Goal: Book appointment/travel/reservation

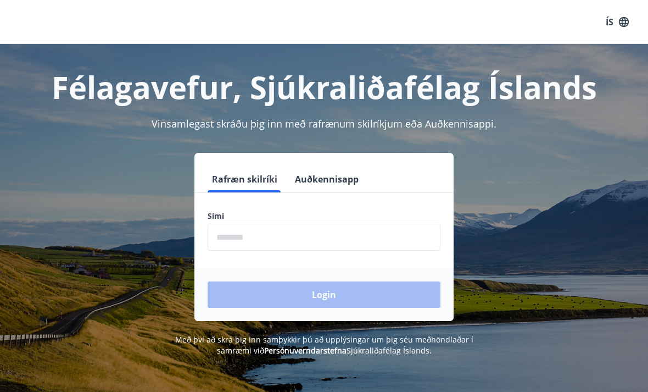
click at [233, 232] on input "phone" at bounding box center [324, 237] width 233 height 27
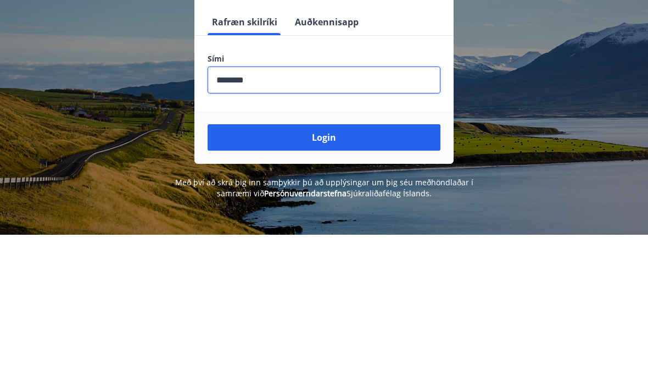
type input "********"
click at [359, 281] on button "Login" at bounding box center [324, 294] width 233 height 26
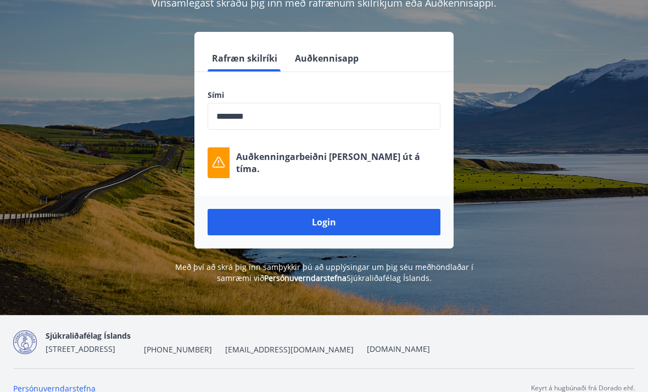
scroll to position [119, 0]
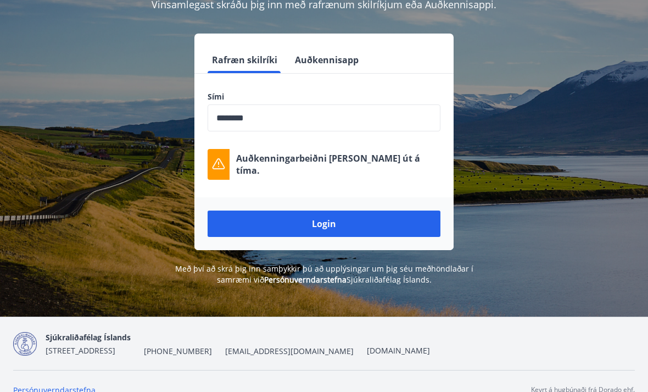
click at [388, 222] on button "Login" at bounding box center [324, 224] width 233 height 26
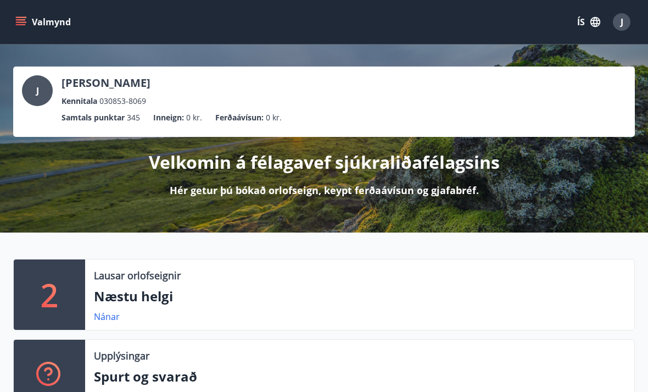
click at [51, 25] on button "Valmynd" at bounding box center [44, 22] width 62 height 20
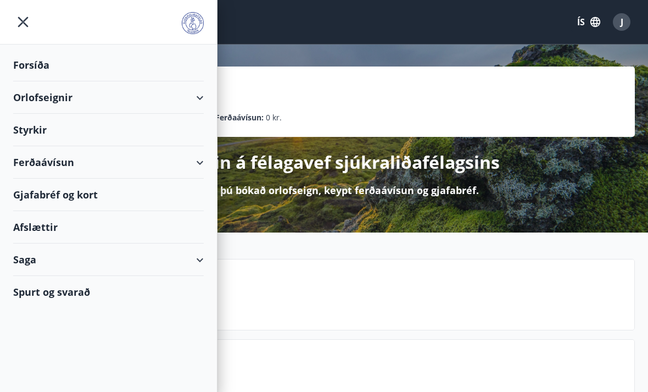
click at [46, 58] on div "Forsíða" at bounding box center [108, 65] width 191 height 32
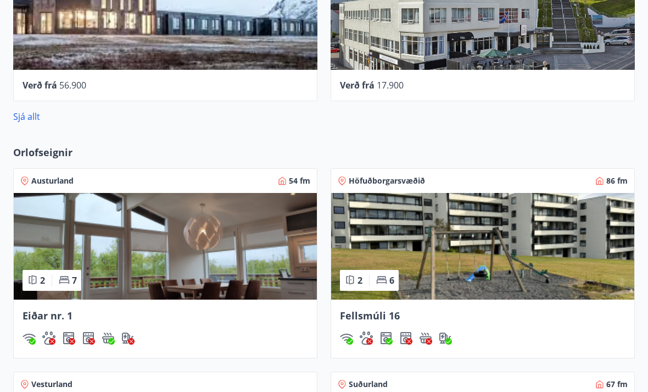
scroll to position [651, 0]
click at [429, 181] on div "Höfuðborgarsvæðið 86 fm" at bounding box center [483, 181] width 290 height 11
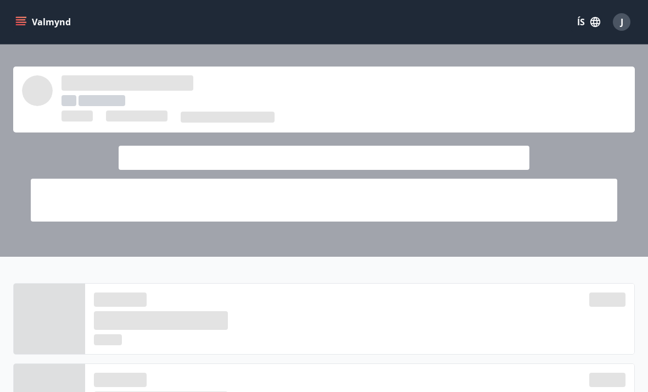
scroll to position [687, 0]
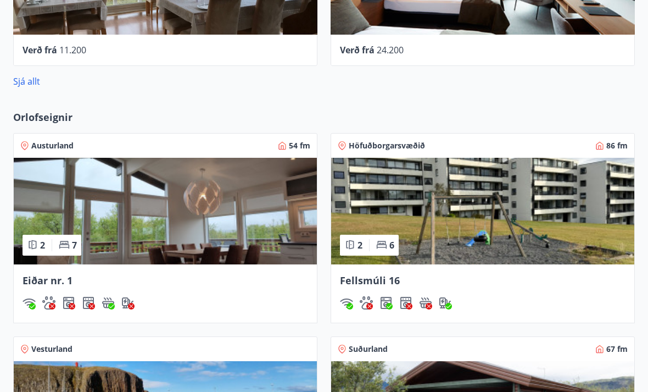
click at [53, 114] on span "Orlofseignir" at bounding box center [42, 117] width 59 height 14
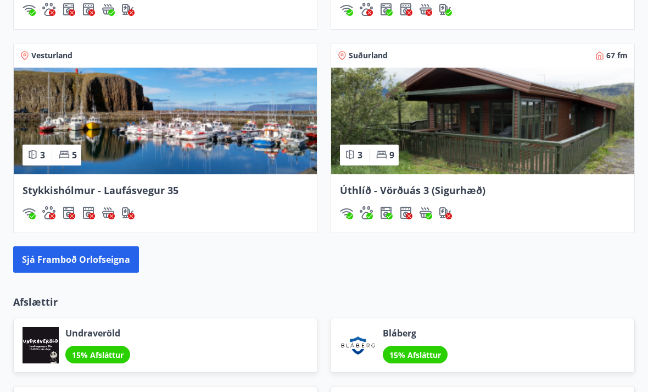
scroll to position [983, 0]
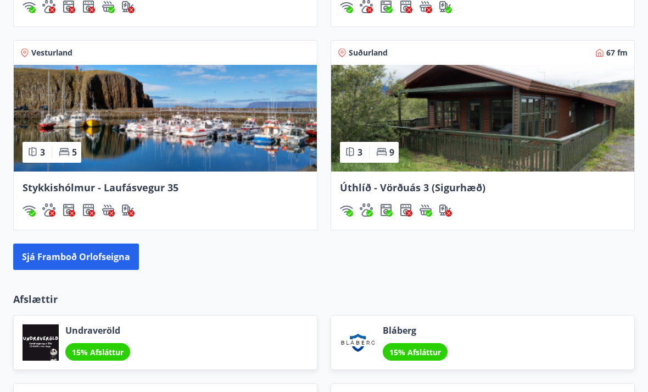
click at [88, 252] on button "Sjá framboð orlofseigna" at bounding box center [76, 256] width 126 height 26
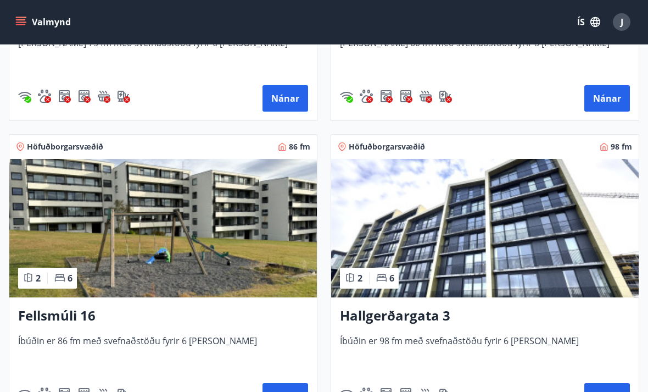
scroll to position [1300, 0]
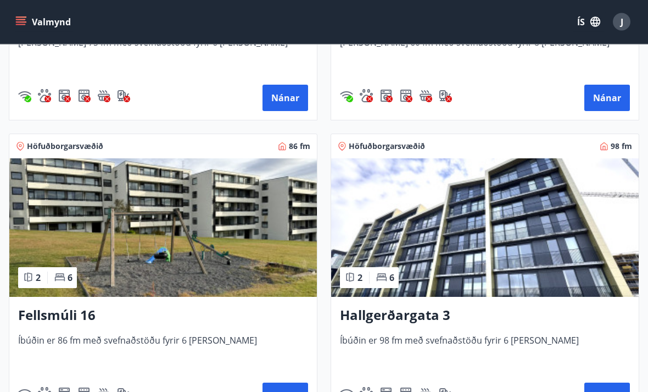
click at [613, 391] on button "Nánar" at bounding box center [607, 396] width 46 height 26
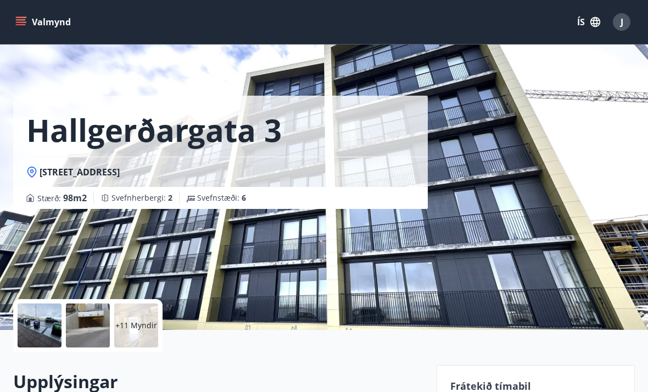
click at [47, 16] on button "Valmynd" at bounding box center [44, 22] width 62 height 20
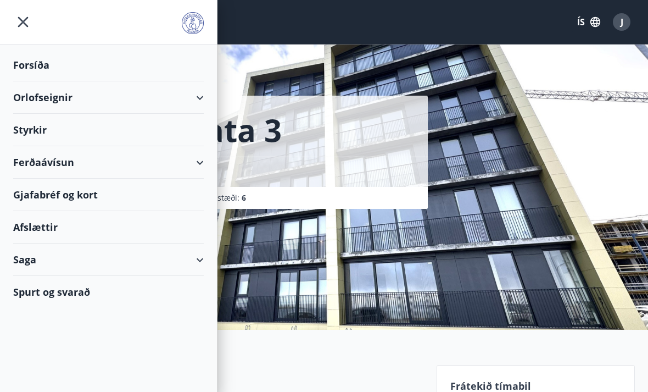
click at [24, 65] on div "Forsíða" at bounding box center [108, 65] width 191 height 32
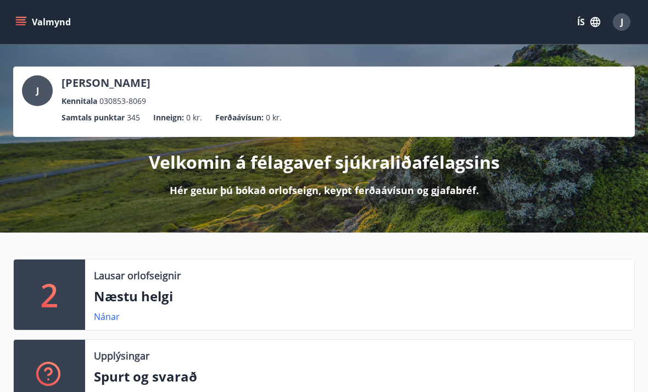
click at [445, 173] on p "Velkomin á félagavef sjúkraliðafélagsins" at bounding box center [324, 162] width 351 height 24
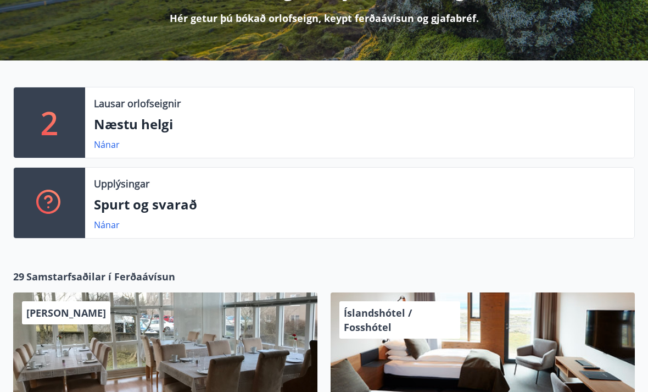
scroll to position [162, 0]
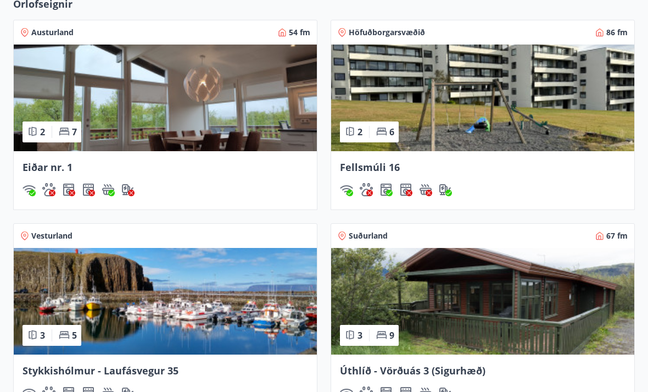
scroll to position [788, 0]
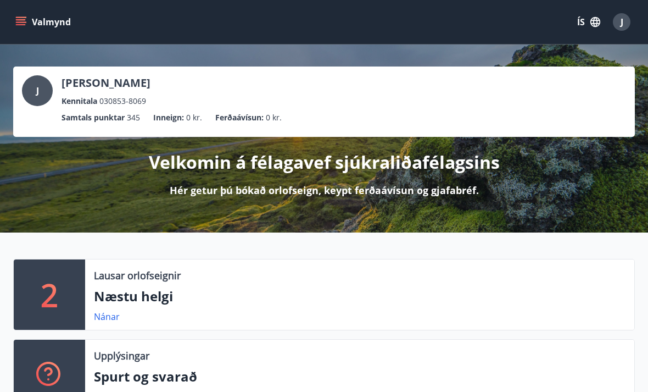
click at [119, 76] on p "[PERSON_NAME]" at bounding box center [106, 82] width 89 height 15
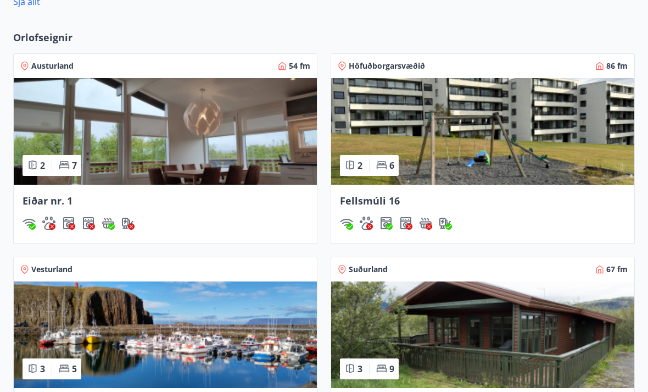
scroll to position [767, 0]
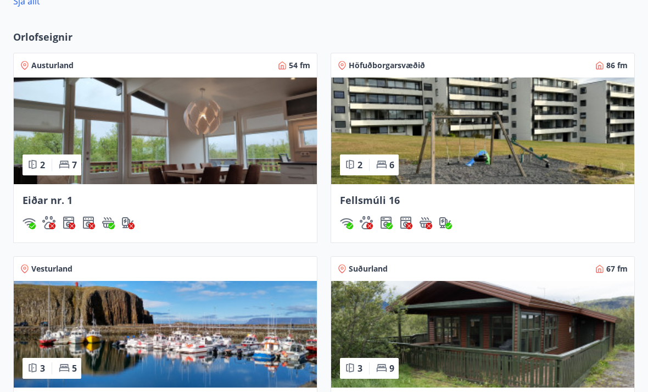
click at [387, 60] on span "Höfuðborgarsvæðið" at bounding box center [387, 65] width 76 height 11
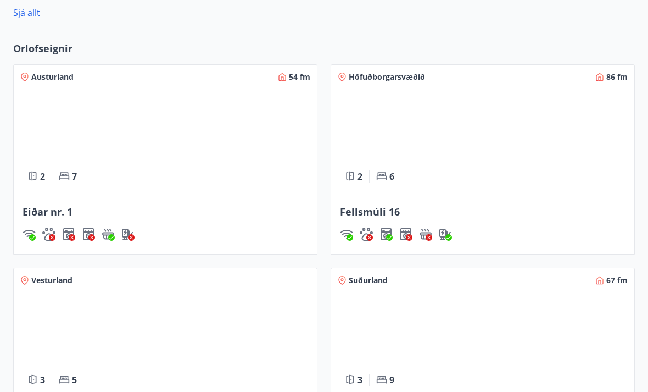
scroll to position [756, 0]
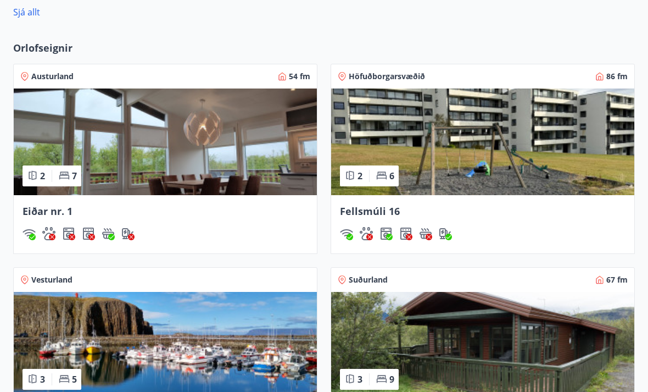
click at [411, 69] on div "Höfuðborgarsvæðið 86 fm" at bounding box center [482, 76] width 303 height 24
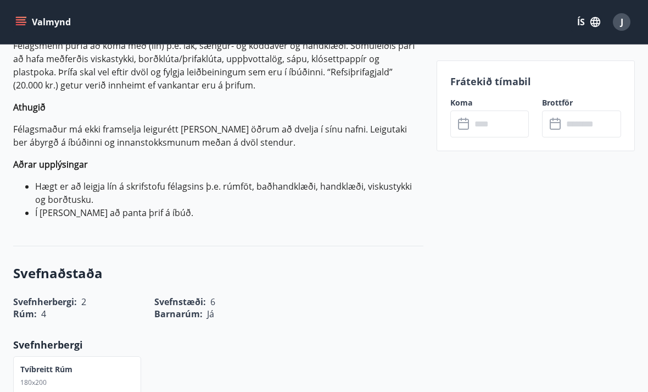
scroll to position [490, 0]
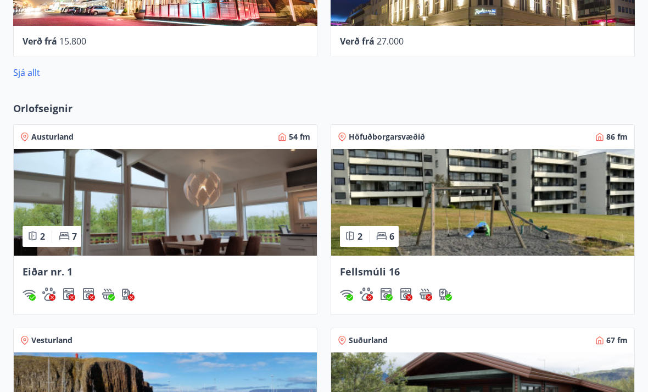
scroll to position [696, 0]
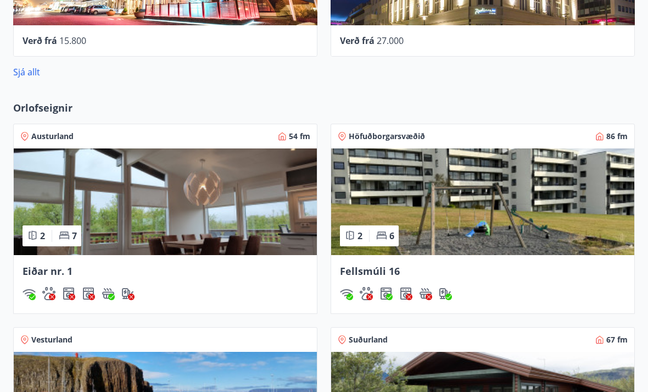
click at [53, 105] on span "Orlofseignir" at bounding box center [42, 108] width 59 height 14
click at [46, 103] on span "Orlofseignir" at bounding box center [42, 108] width 59 height 14
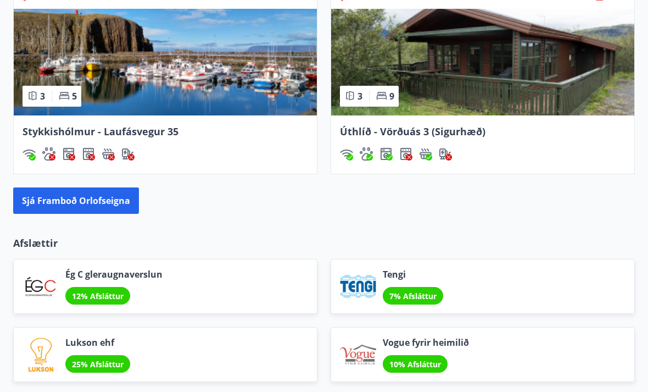
scroll to position [1041, 0]
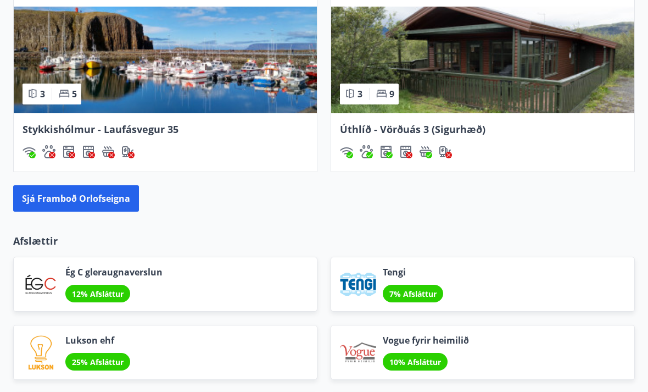
click at [107, 195] on button "Sjá framboð orlofseigna" at bounding box center [76, 199] width 126 height 26
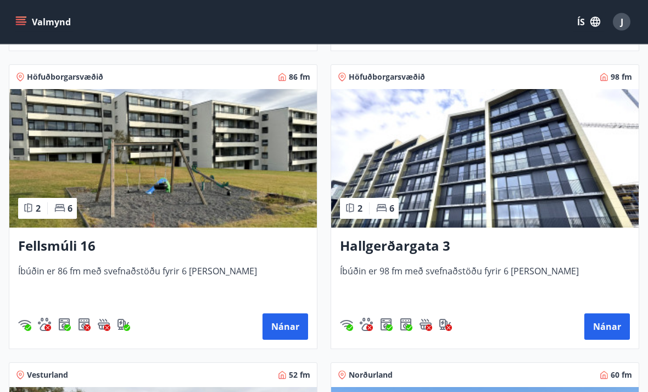
scroll to position [1387, 0]
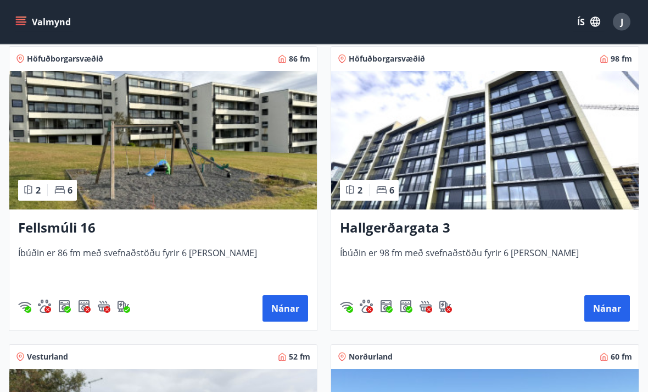
click at [603, 308] on button "Nánar" at bounding box center [607, 308] width 46 height 26
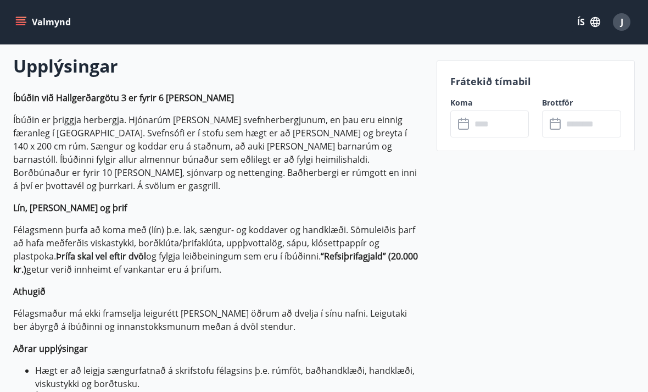
scroll to position [315, 0]
click at [509, 120] on input "text" at bounding box center [500, 123] width 58 height 27
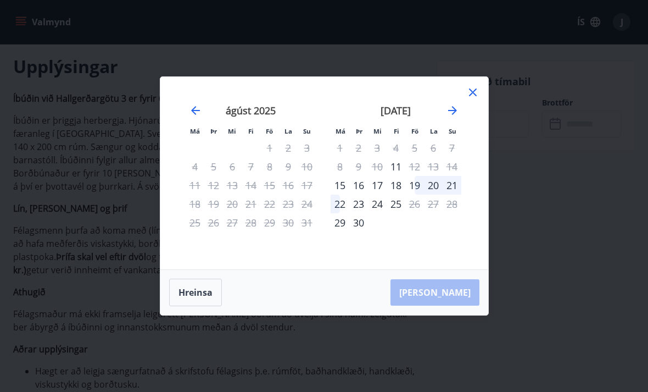
click at [414, 172] on div "12" at bounding box center [414, 166] width 19 height 19
click at [455, 110] on icon "Move forward to switch to the next month." at bounding box center [452, 110] width 9 height 9
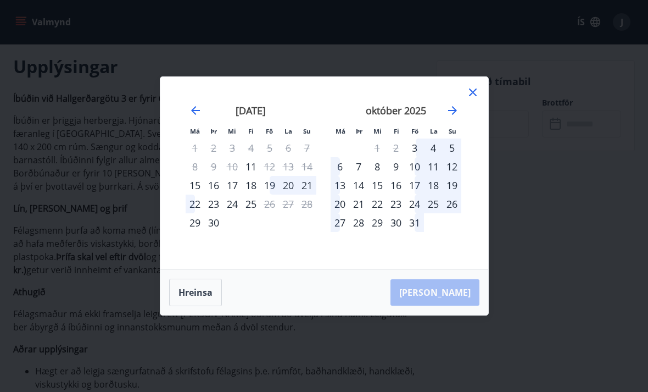
click at [450, 107] on icon "Move forward to switch to the next month." at bounding box center [452, 110] width 13 height 13
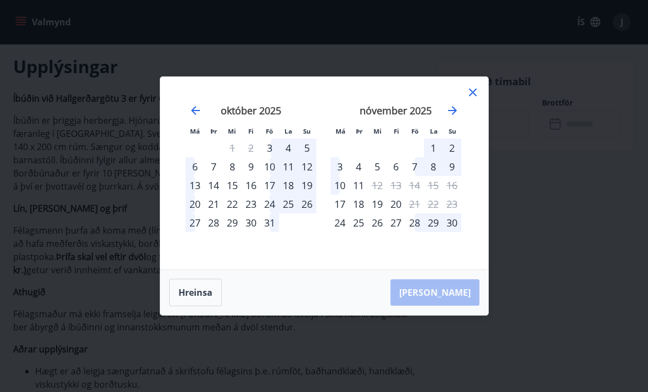
click at [339, 199] on div "17" at bounding box center [340, 203] width 19 height 19
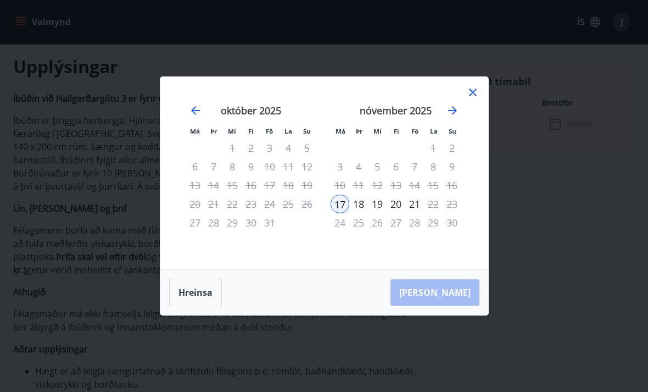
click at [359, 197] on div "18" at bounding box center [358, 203] width 19 height 19
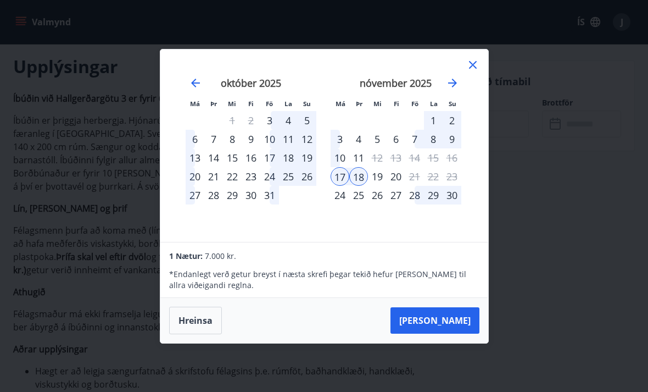
click at [379, 176] on div "19" at bounding box center [377, 176] width 19 height 19
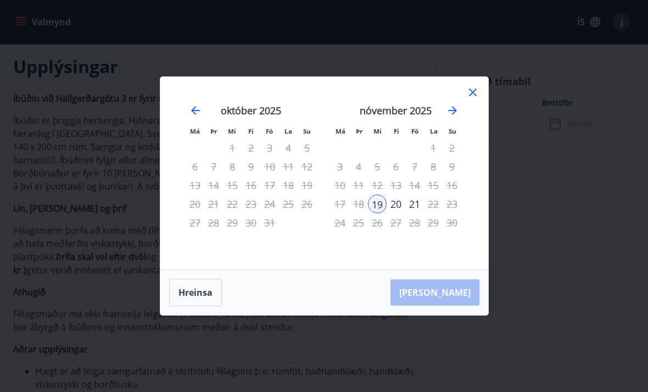
click at [394, 200] on div "20" at bounding box center [396, 203] width 19 height 19
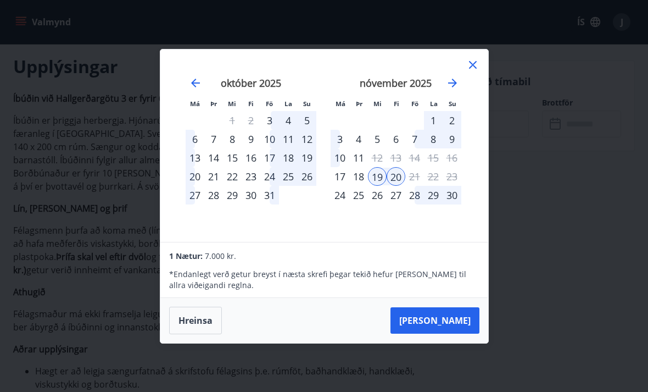
click at [353, 170] on div "18" at bounding box center [358, 176] width 19 height 19
click at [336, 169] on div "17" at bounding box center [340, 176] width 19 height 19
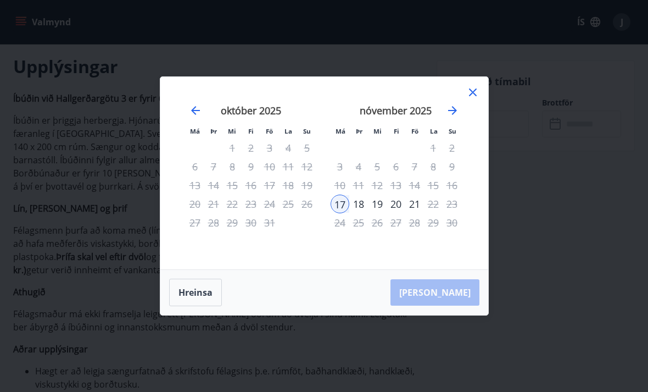
click at [358, 201] on div "18" at bounding box center [358, 203] width 19 height 19
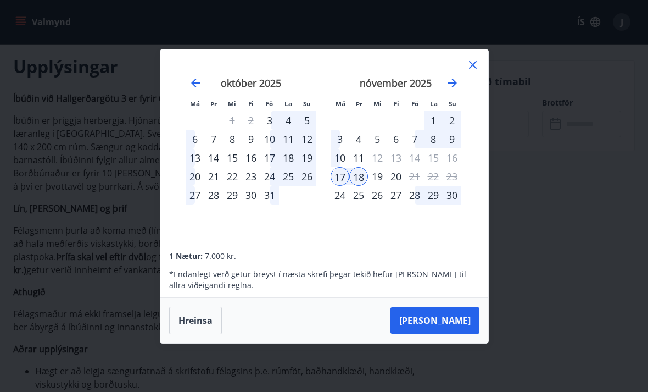
click at [378, 170] on div "19" at bounding box center [377, 176] width 19 height 19
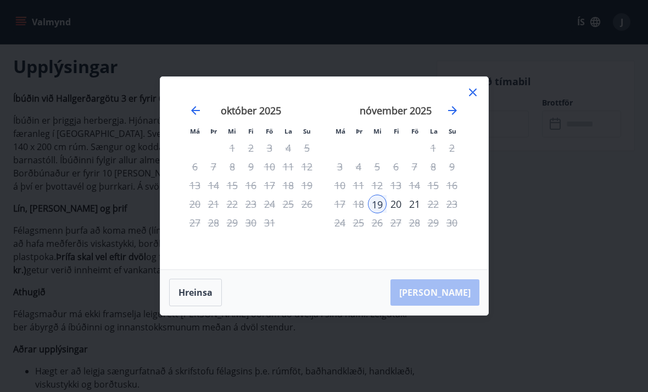
click at [394, 198] on div "20" at bounding box center [396, 203] width 19 height 19
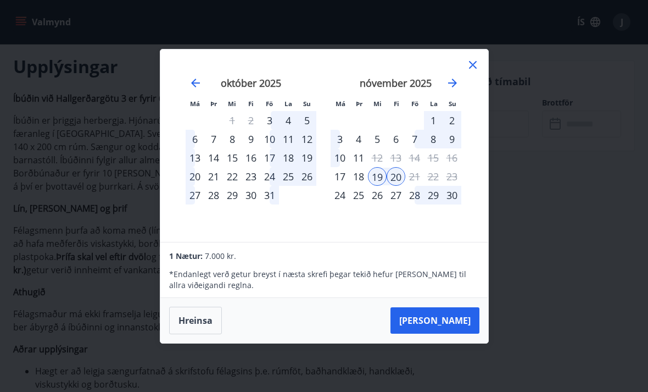
click at [470, 316] on button "[PERSON_NAME]" at bounding box center [435, 320] width 89 height 26
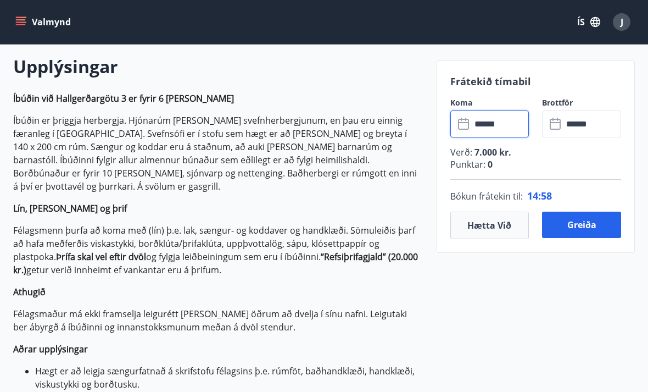
type input "******"
click at [505, 223] on button "Hætta við" at bounding box center [489, 224] width 79 height 27
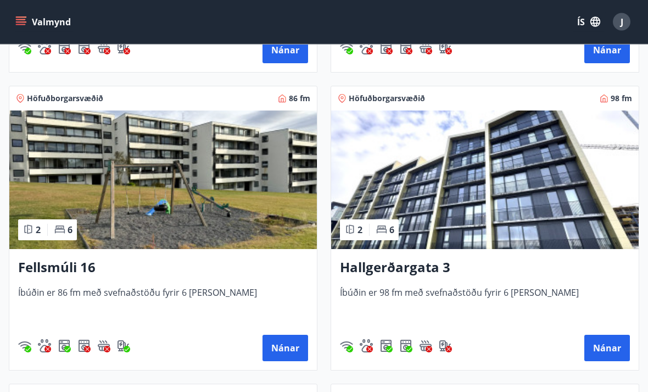
scroll to position [1348, 0]
click at [612, 340] on button "Nánar" at bounding box center [607, 347] width 46 height 26
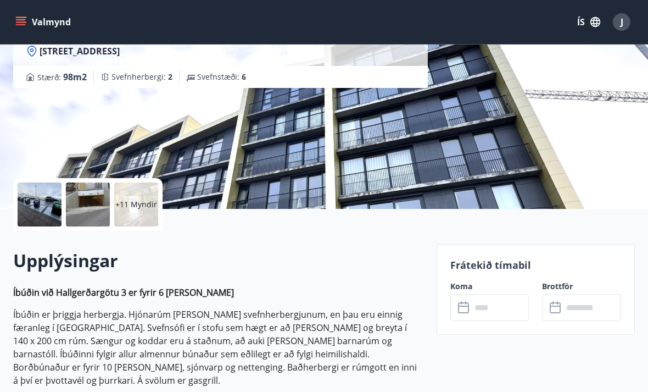
scroll to position [122, 0]
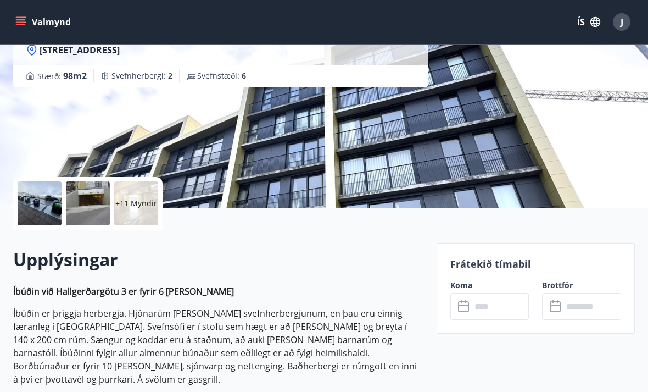
click at [464, 302] on icon at bounding box center [463, 306] width 11 height 11
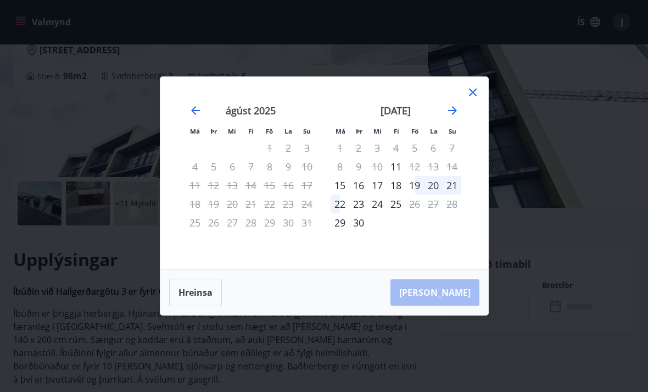
click at [473, 99] on icon at bounding box center [472, 92] width 13 height 13
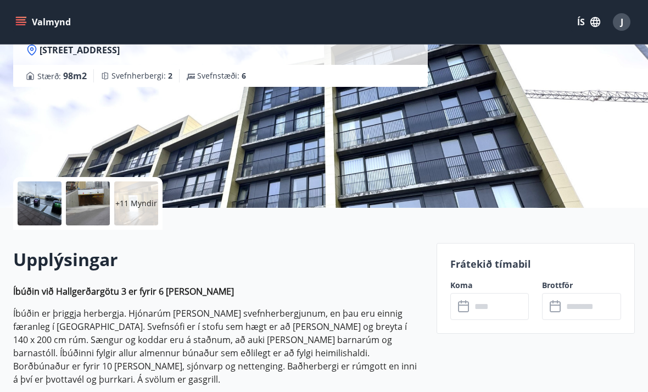
click at [462, 301] on icon at bounding box center [463, 306] width 11 height 11
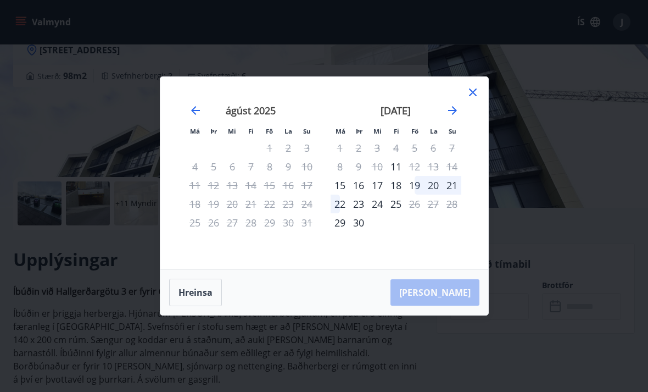
click at [449, 117] on icon "Move forward to switch to the next month." at bounding box center [452, 110] width 13 height 13
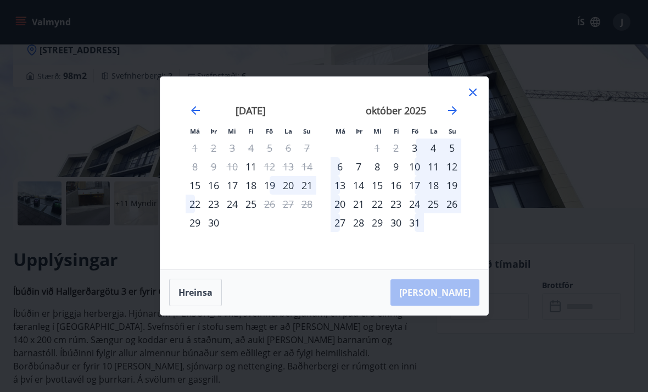
click at [455, 117] on icon "Move forward to switch to the next month." at bounding box center [452, 110] width 13 height 13
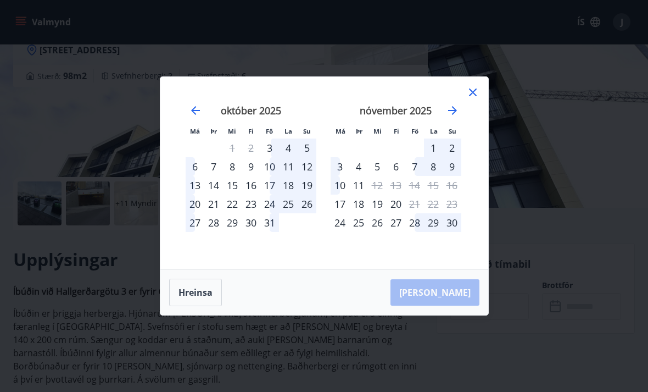
click at [340, 213] on div "17" at bounding box center [340, 203] width 19 height 19
click at [344, 213] on div "17" at bounding box center [340, 203] width 19 height 19
click at [341, 213] on div "17" at bounding box center [340, 203] width 19 height 19
click at [357, 213] on div "18" at bounding box center [358, 203] width 19 height 19
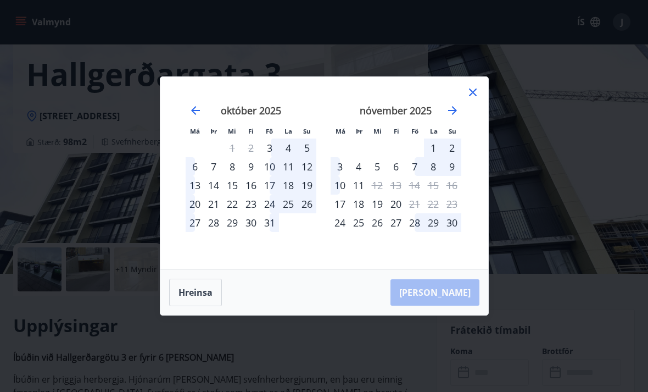
scroll to position [55, 0]
click at [395, 199] on div "20" at bounding box center [396, 203] width 19 height 19
click at [373, 205] on div "19" at bounding box center [377, 203] width 19 height 19
click at [356, 198] on div "18" at bounding box center [358, 203] width 19 height 19
click at [331, 204] on div "17" at bounding box center [340, 203] width 19 height 19
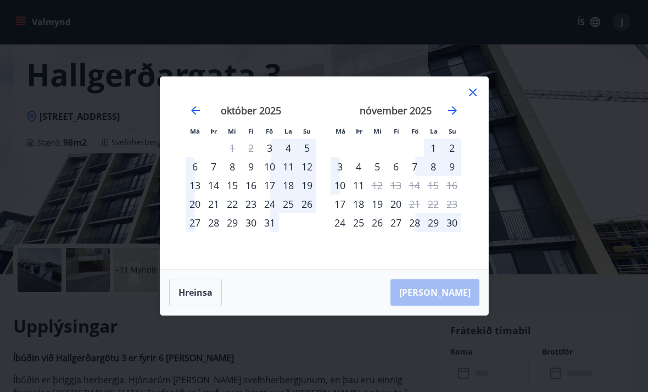
click at [459, 289] on div "[PERSON_NAME]" at bounding box center [324, 292] width 328 height 45
click at [339, 194] on div "10" at bounding box center [340, 185] width 19 height 19
click at [362, 201] on div "18" at bounding box center [358, 203] width 19 height 19
click at [386, 200] on div "19" at bounding box center [377, 203] width 19 height 19
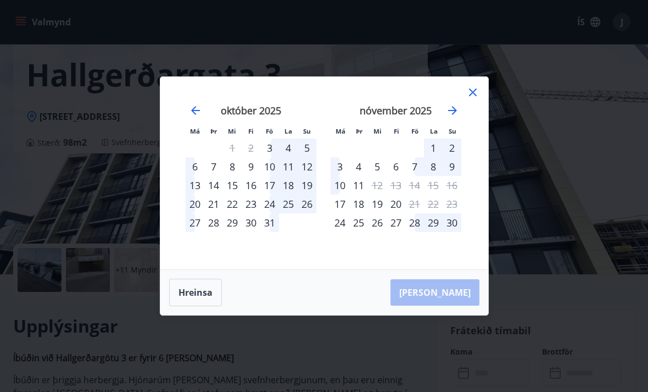
click at [199, 284] on button "Hreinsa" at bounding box center [195, 291] width 53 height 27
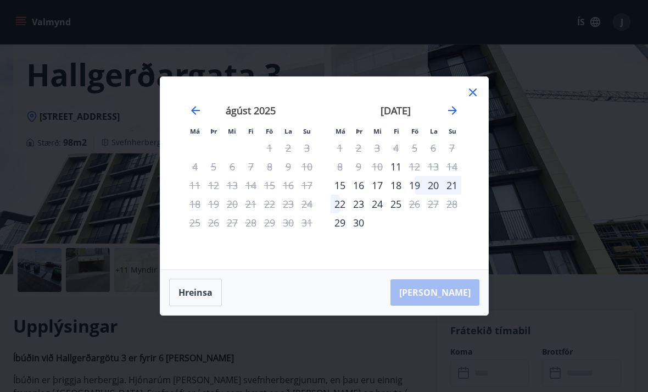
click at [336, 177] on div "15" at bounding box center [340, 185] width 19 height 19
click at [358, 180] on div "16" at bounding box center [358, 185] width 19 height 19
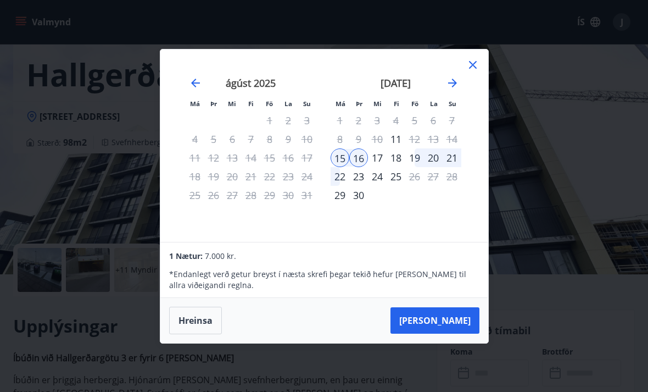
click at [378, 155] on div "17" at bounding box center [377, 157] width 19 height 19
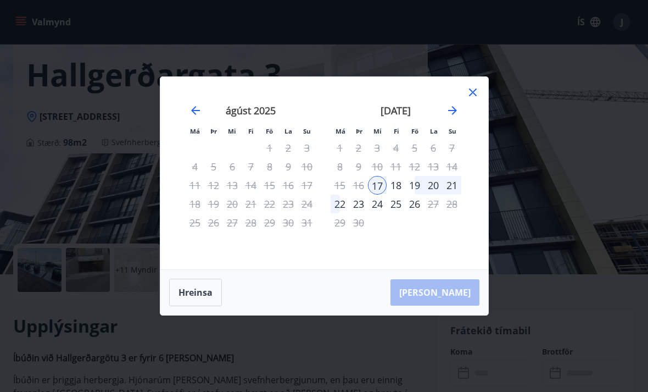
click at [396, 180] on div "18" at bounding box center [396, 185] width 19 height 19
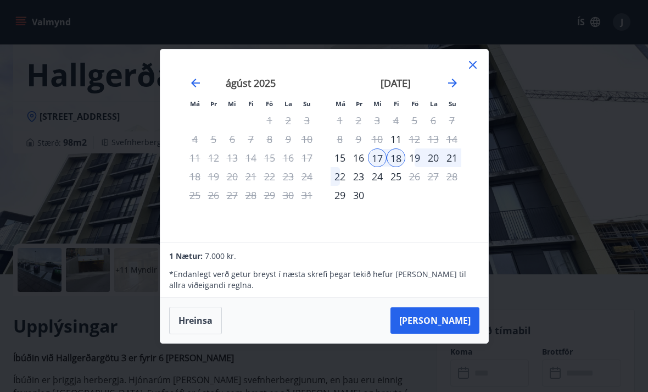
click at [464, 307] on button "[PERSON_NAME]" at bounding box center [435, 320] width 89 height 26
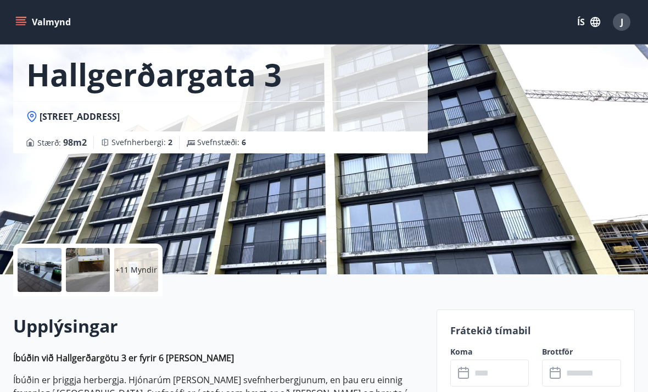
type input "******"
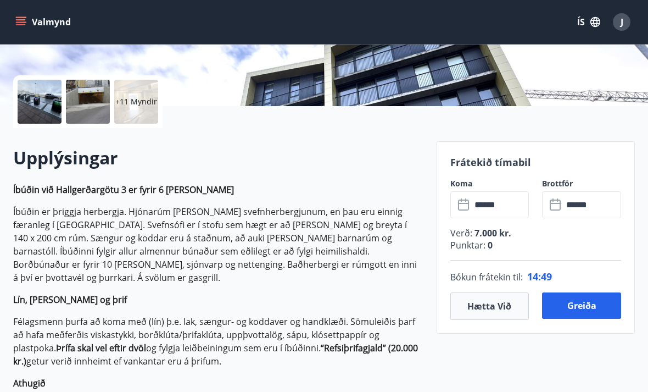
scroll to position [225, 0]
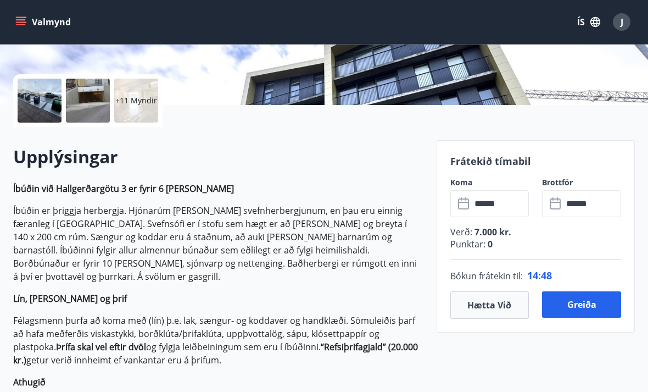
click at [493, 305] on button "Hætta við" at bounding box center [489, 304] width 79 height 27
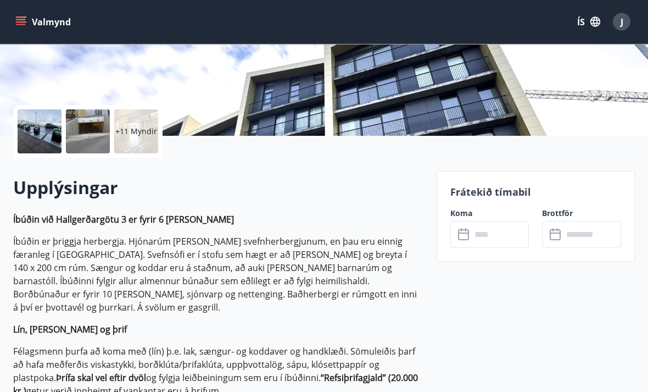
scroll to position [194, 0]
click at [496, 224] on input "text" at bounding box center [500, 234] width 58 height 27
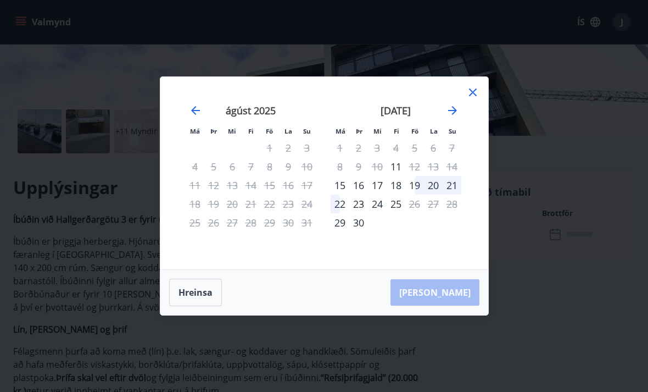
click at [455, 117] on icon "Move forward to switch to the next month." at bounding box center [452, 110] width 13 height 13
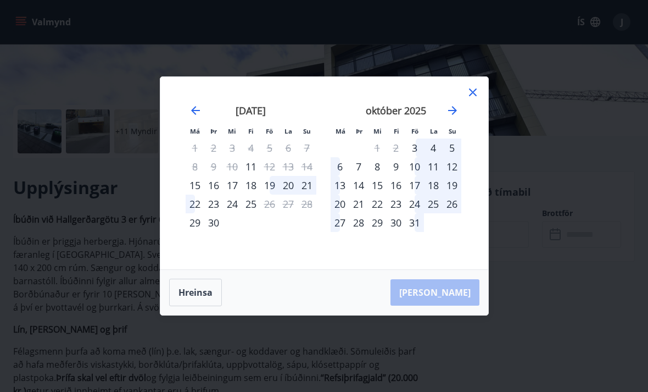
click at [456, 117] on icon "Move forward to switch to the next month." at bounding box center [452, 110] width 13 height 13
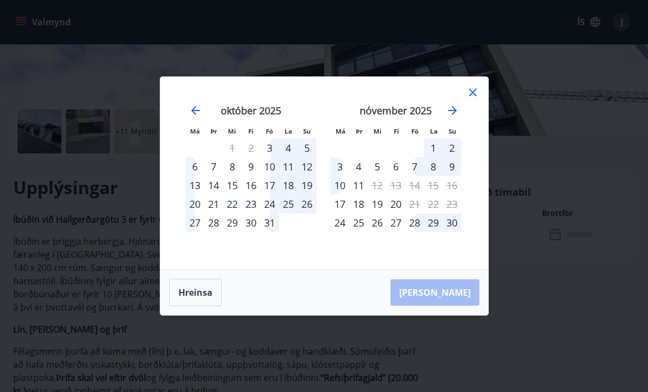
click at [337, 213] on div "17" at bounding box center [340, 203] width 19 height 19
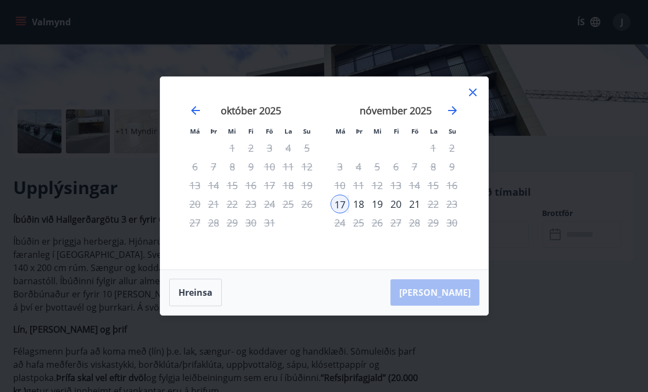
click at [360, 213] on div "18" at bounding box center [358, 203] width 19 height 19
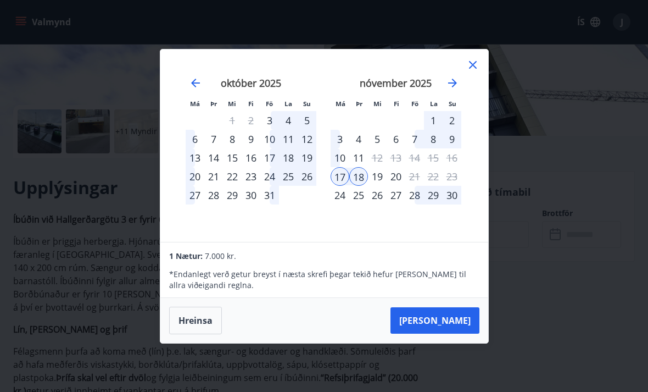
click at [456, 330] on button "[PERSON_NAME]" at bounding box center [435, 320] width 89 height 26
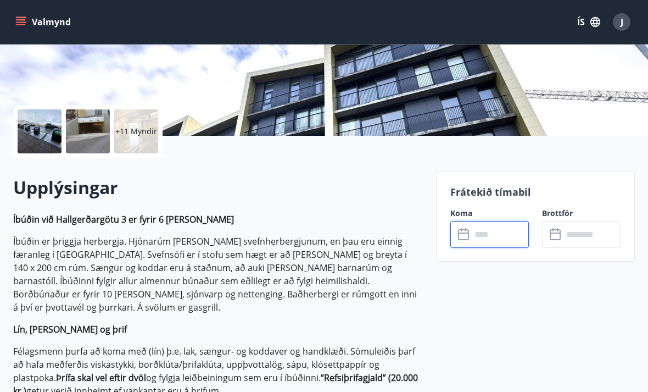
type input "******"
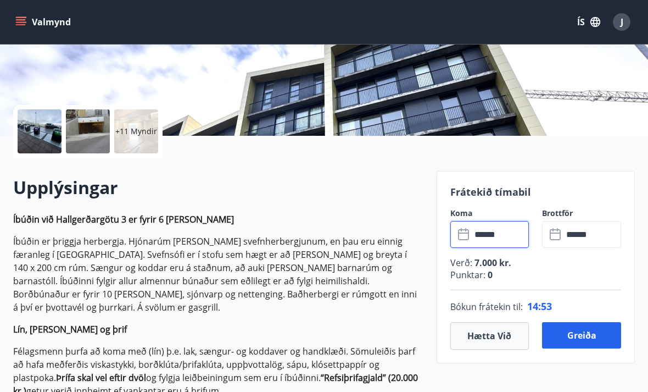
click at [517, 235] on input "******" at bounding box center [500, 234] width 58 height 27
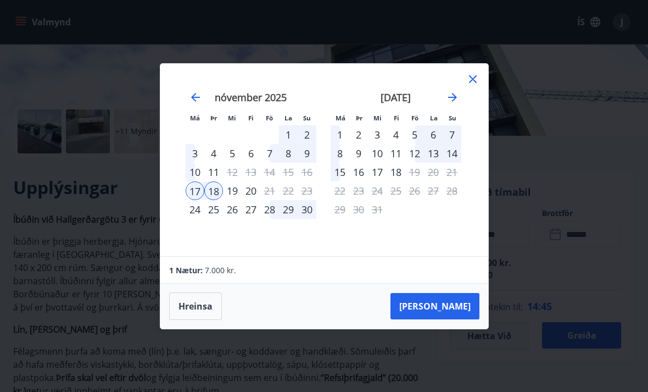
click at [379, 181] on div "17" at bounding box center [377, 172] width 19 height 19
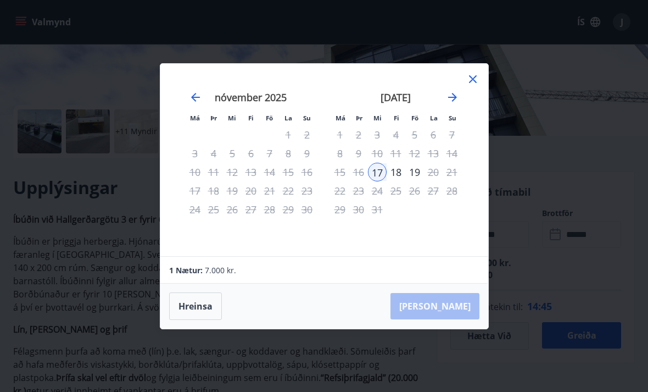
click at [396, 181] on div "18" at bounding box center [396, 172] width 19 height 19
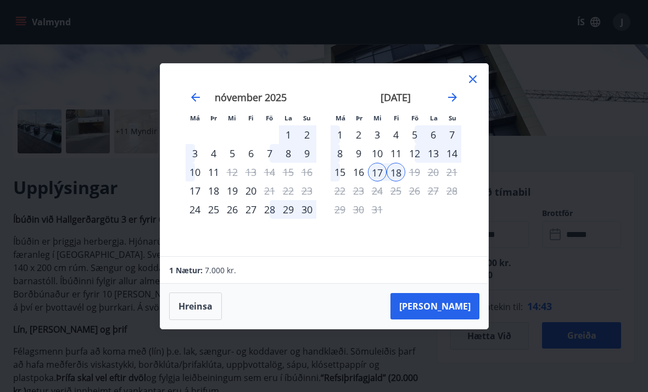
click at [358, 181] on div "16" at bounding box center [358, 172] width 19 height 19
click at [339, 181] on div "15" at bounding box center [340, 172] width 19 height 19
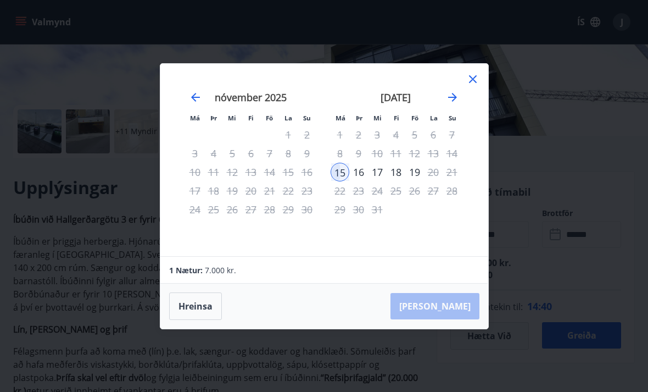
click at [355, 181] on div "16" at bounding box center [358, 172] width 19 height 19
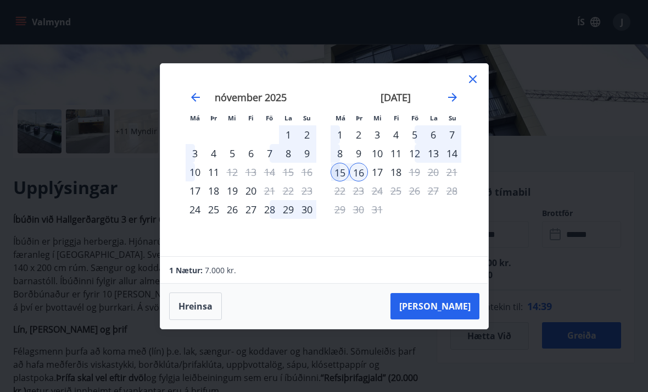
click at [380, 181] on div "17" at bounding box center [377, 172] width 19 height 19
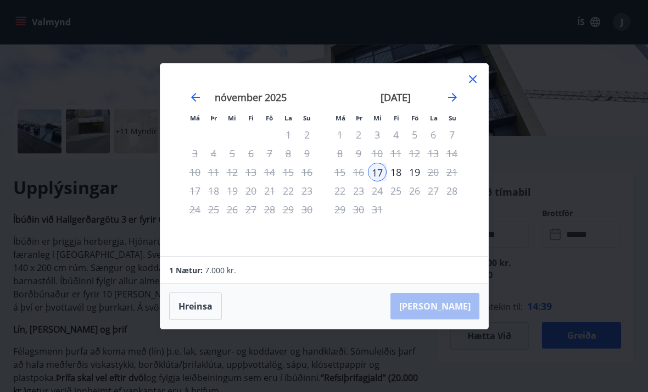
click at [396, 181] on div "18" at bounding box center [396, 172] width 19 height 19
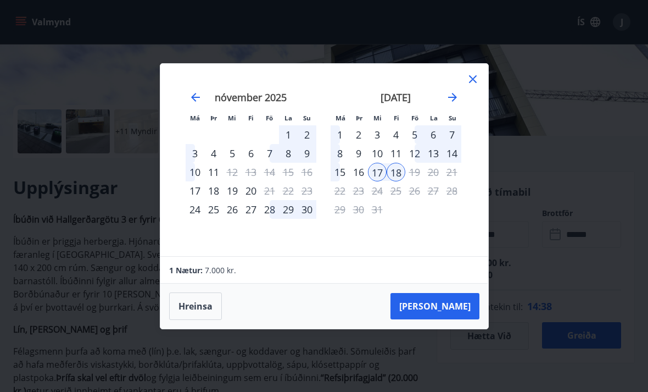
click at [469, 317] on button "[PERSON_NAME]" at bounding box center [435, 306] width 89 height 26
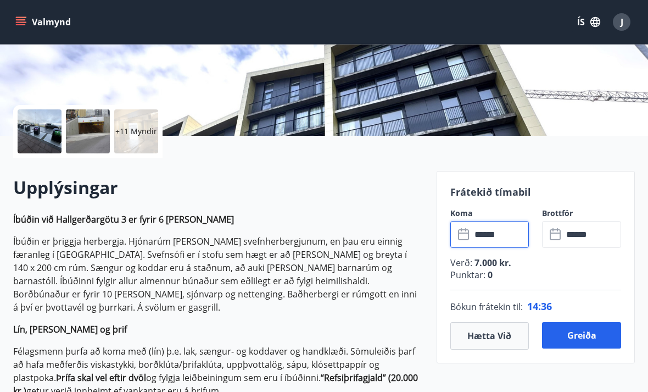
type input "******"
click at [497, 331] on button "Hætta við" at bounding box center [489, 335] width 79 height 27
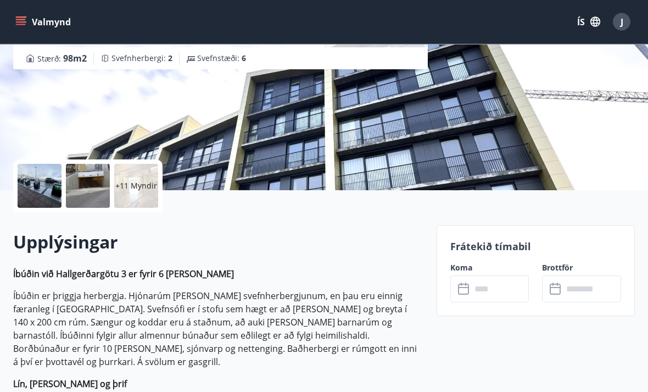
scroll to position [142, 0]
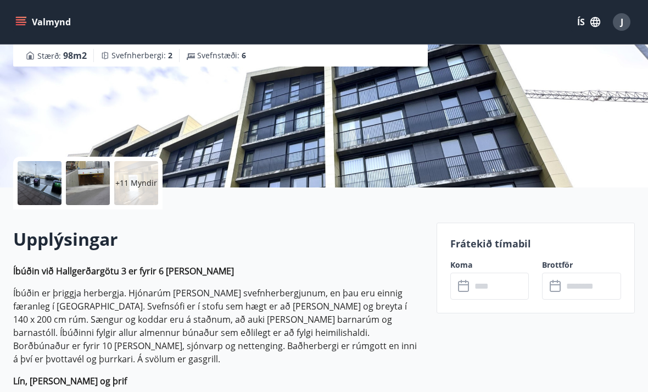
click at [464, 287] on icon at bounding box center [464, 286] width 13 height 13
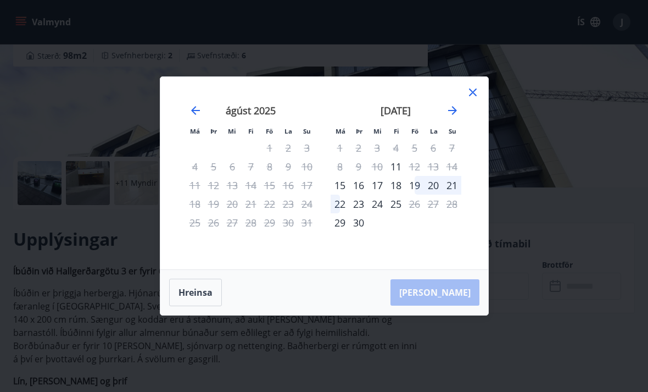
click at [455, 119] on div "[DATE]" at bounding box center [396, 114] width 131 height 48
click at [454, 117] on icon "Move forward to switch to the next month." at bounding box center [452, 110] width 13 height 13
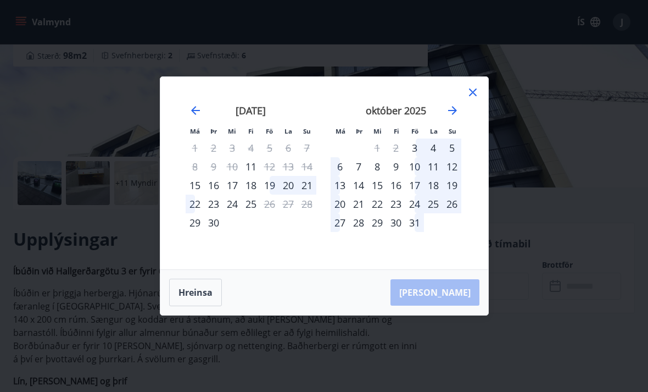
click at [451, 117] on icon "Move forward to switch to the next month." at bounding box center [452, 110] width 13 height 13
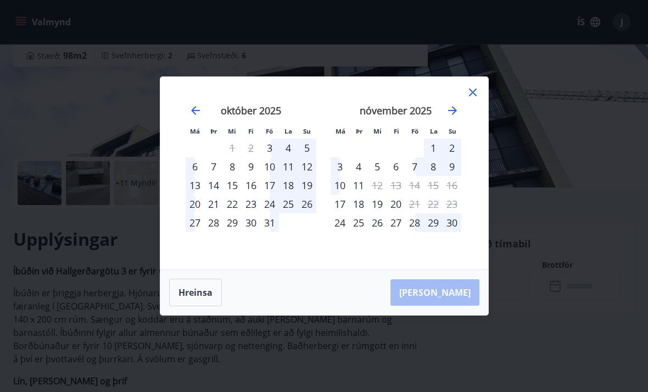
click at [338, 213] on div "17" at bounding box center [340, 203] width 19 height 19
click at [344, 213] on div "17" at bounding box center [340, 203] width 19 height 19
click at [338, 213] on div "17" at bounding box center [340, 203] width 19 height 19
click at [362, 213] on div "18" at bounding box center [358, 203] width 19 height 19
click at [341, 213] on div "17" at bounding box center [340, 203] width 19 height 19
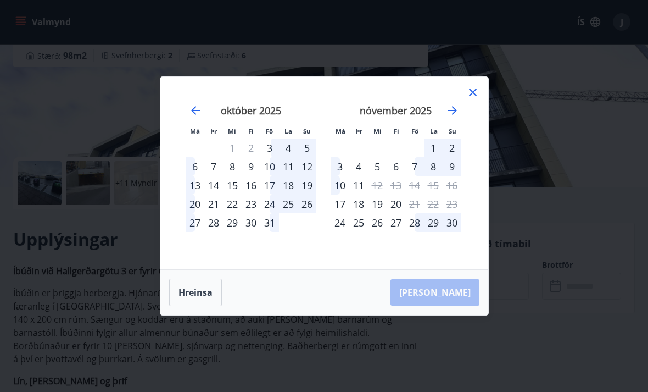
click at [377, 213] on div "19" at bounding box center [377, 203] width 19 height 19
click at [401, 213] on div "20" at bounding box center [396, 203] width 19 height 19
click at [477, 99] on div "Má Þr Mi Fi Fö La Su Má Þr Mi Fi Fö La Su [DATE] 1 2 3 4 5 6 7 8 9 10 11 12 13 …" at bounding box center [324, 173] width 328 height 192
click at [185, 299] on button "Hreinsa" at bounding box center [195, 291] width 53 height 27
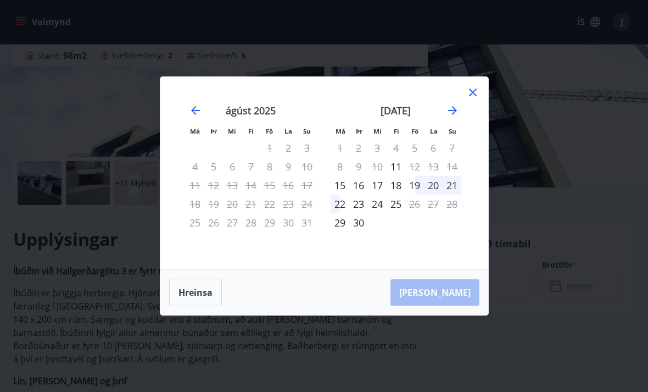
click at [479, 99] on icon at bounding box center [472, 92] width 13 height 13
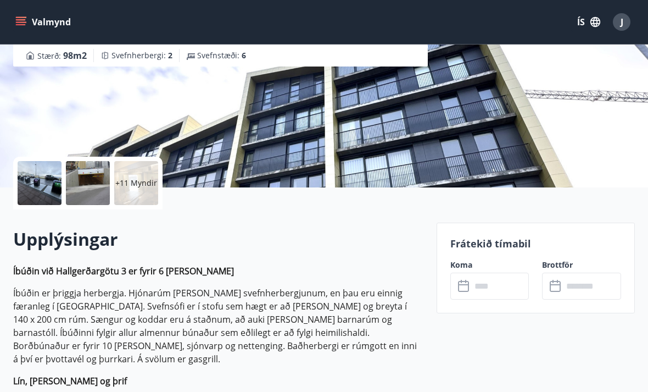
click at [465, 277] on div "​ ​" at bounding box center [489, 285] width 79 height 27
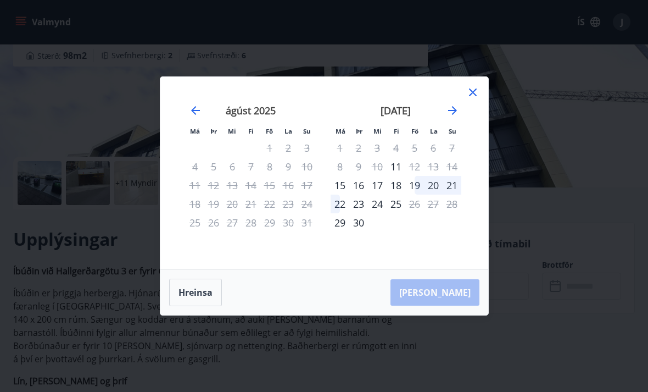
click at [459, 117] on icon "Move forward to switch to the next month." at bounding box center [452, 110] width 13 height 13
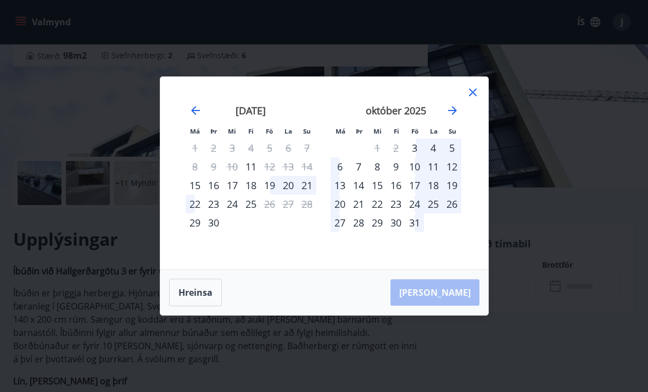
click at [472, 93] on icon at bounding box center [473, 93] width 2 height 2
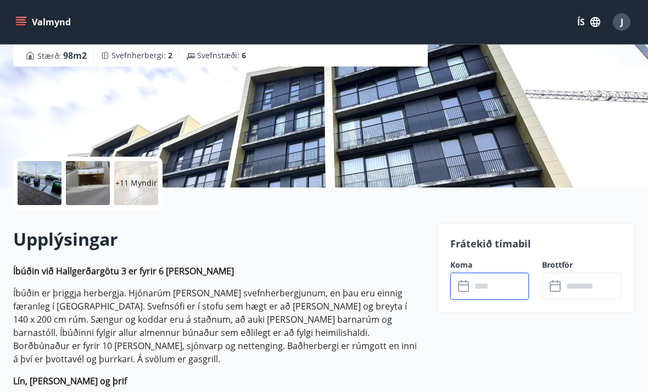
click at [500, 284] on input "text" at bounding box center [500, 285] width 58 height 27
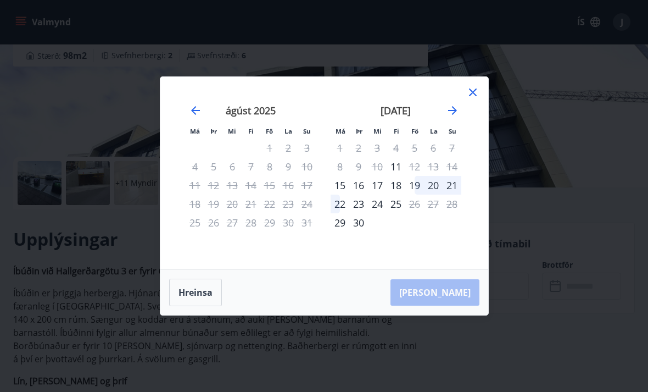
click at [454, 119] on div "[DATE]" at bounding box center [396, 114] width 131 height 48
click at [447, 117] on icon "Move forward to switch to the next month." at bounding box center [452, 110] width 13 height 13
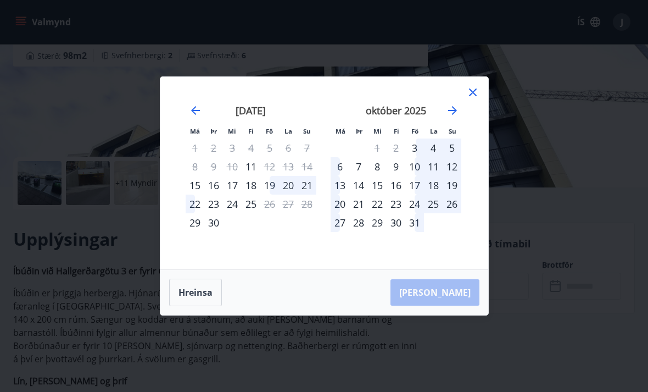
click at [446, 117] on icon "Move forward to switch to the next month." at bounding box center [452, 110] width 13 height 13
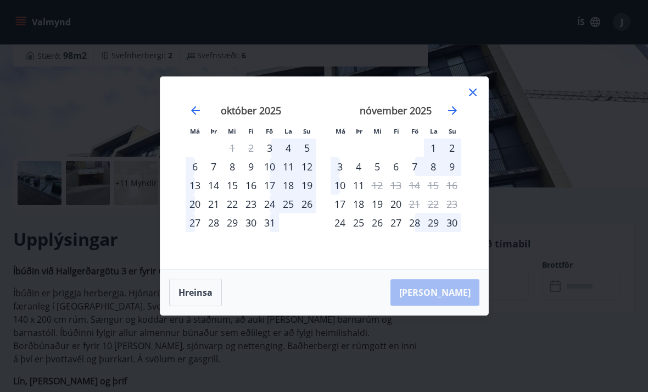
click at [466, 310] on div "[PERSON_NAME]" at bounding box center [324, 292] width 328 height 45
click at [170, 305] on button "Hreinsa" at bounding box center [195, 291] width 53 height 27
click at [195, 306] on button "Hreinsa" at bounding box center [195, 291] width 53 height 27
click at [196, 300] on button "Hreinsa" at bounding box center [195, 291] width 53 height 27
click at [337, 213] on div "17" at bounding box center [340, 203] width 19 height 19
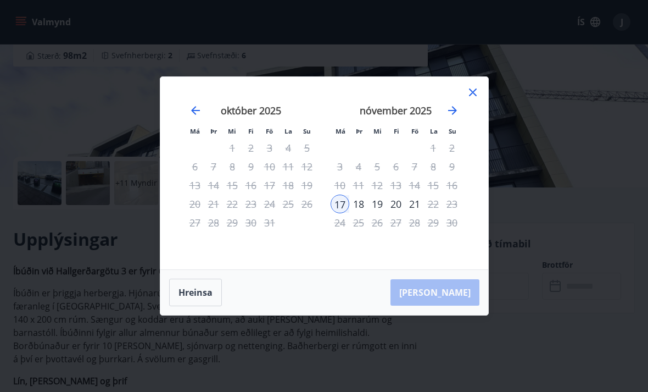
click at [359, 213] on div "18" at bounding box center [358, 203] width 19 height 19
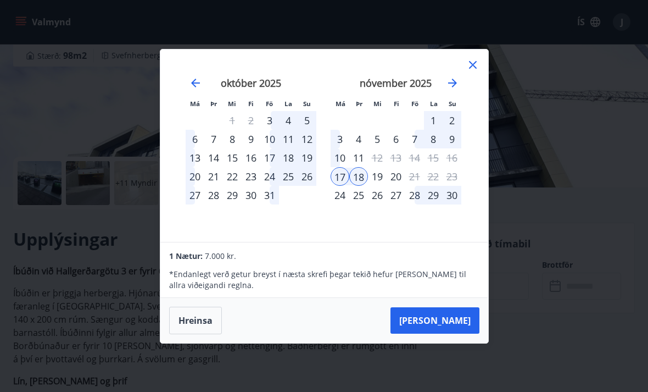
click at [383, 186] on div "19" at bounding box center [377, 176] width 19 height 19
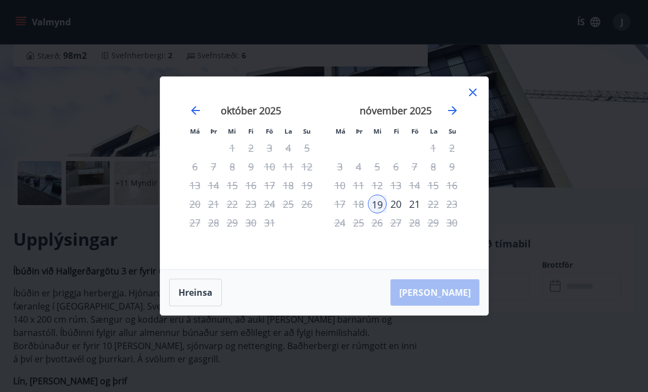
click at [396, 213] on div "20" at bounding box center [396, 203] width 19 height 19
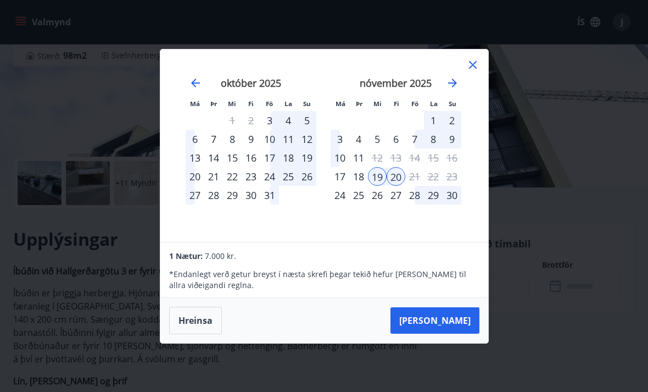
click at [456, 333] on button "[PERSON_NAME]" at bounding box center [435, 320] width 89 height 26
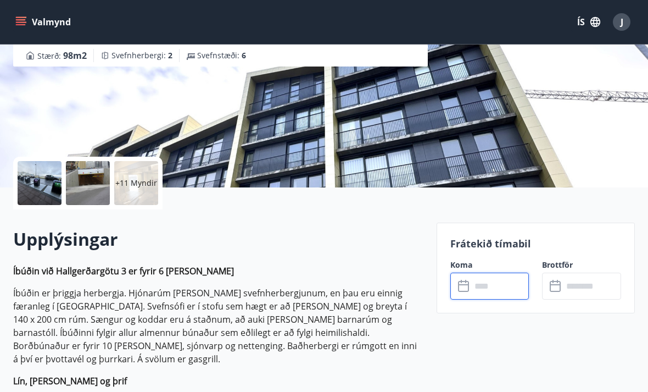
type input "******"
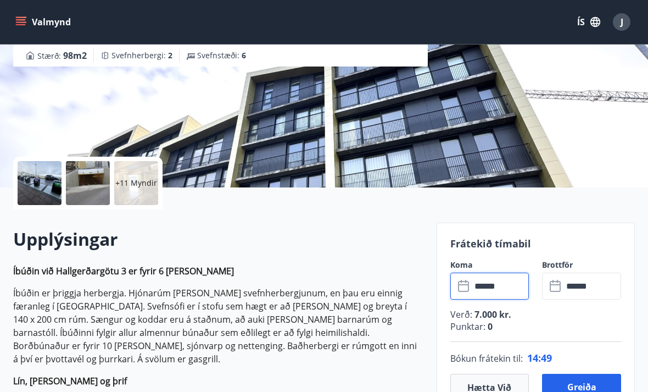
click at [498, 384] on button "Hætta við" at bounding box center [489, 386] width 79 height 27
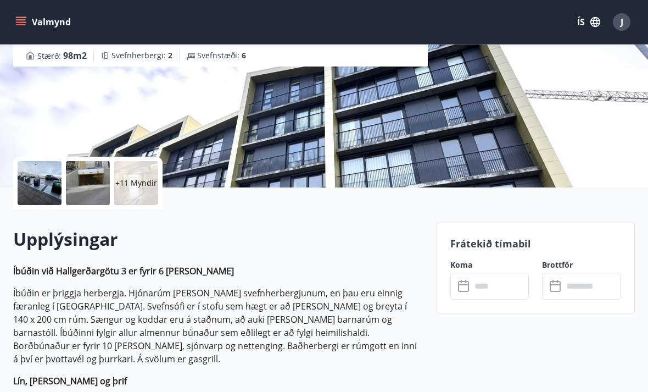
click at [500, 283] on input "text" at bounding box center [500, 285] width 58 height 27
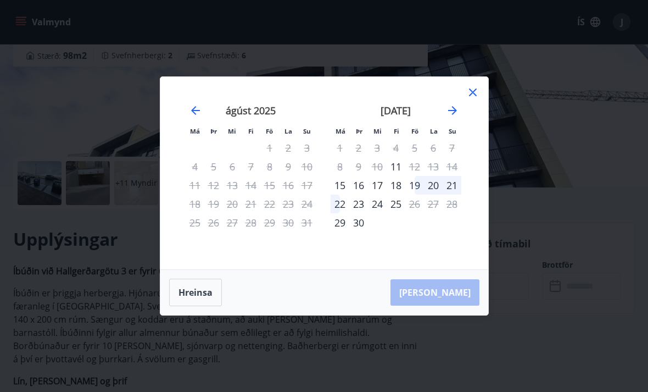
click at [452, 117] on icon "Move forward to switch to the next month." at bounding box center [452, 110] width 13 height 13
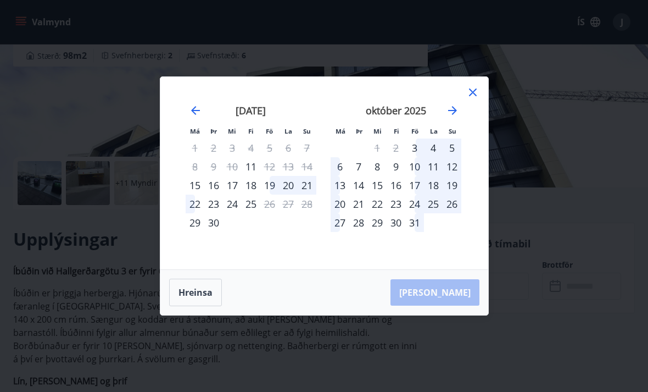
click at [448, 115] on icon "Move forward to switch to the next month." at bounding box center [452, 110] width 9 height 9
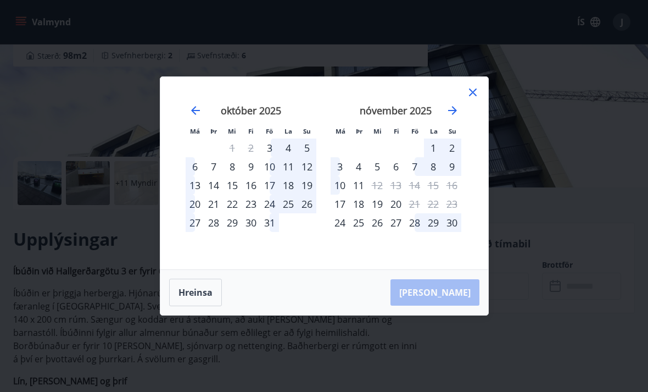
click at [193, 298] on button "Hreinsa" at bounding box center [195, 291] width 53 height 27
click at [200, 305] on button "Hreinsa" at bounding box center [195, 291] width 53 height 27
click at [338, 213] on div "17" at bounding box center [340, 203] width 19 height 19
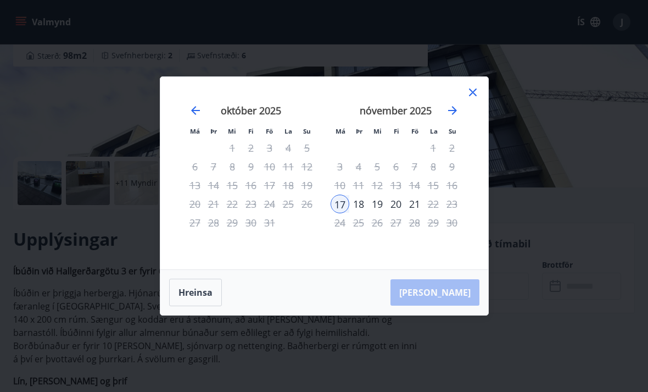
click at [366, 213] on div "18" at bounding box center [358, 203] width 19 height 19
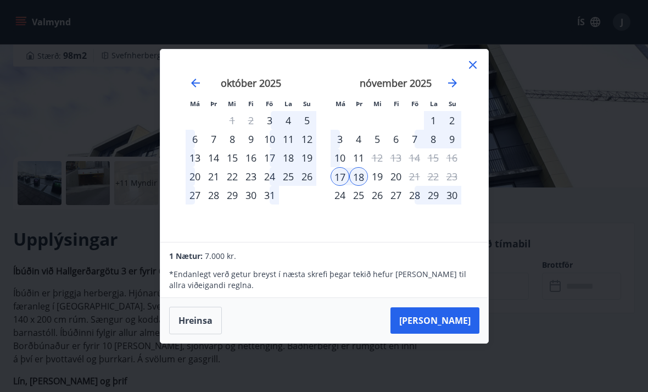
click at [460, 333] on button "[PERSON_NAME]" at bounding box center [435, 320] width 89 height 26
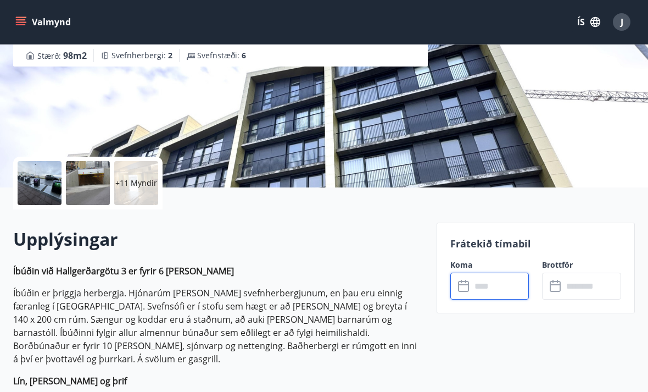
type input "******"
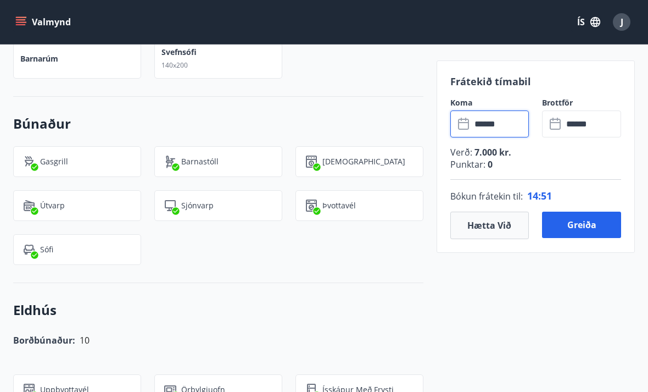
scroll to position [1141, 0]
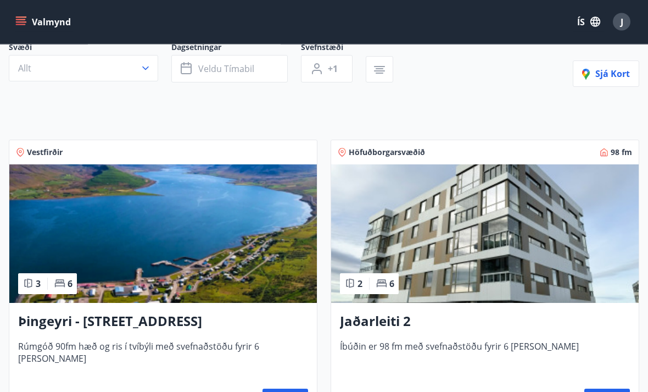
scroll to position [104, 0]
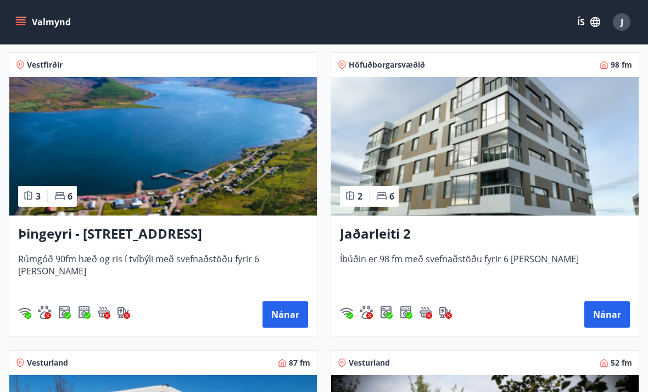
click at [607, 316] on button "Nánar" at bounding box center [607, 314] width 46 height 26
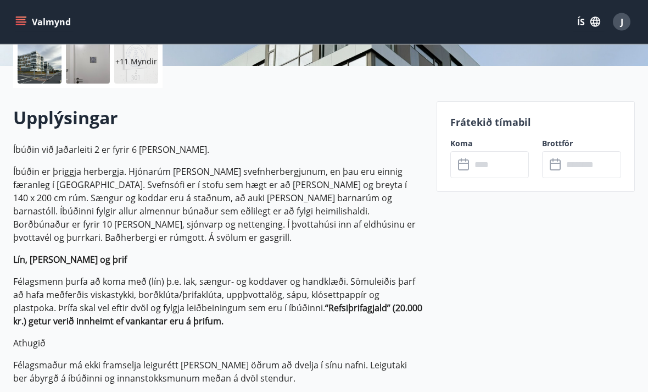
scroll to position [261, 0]
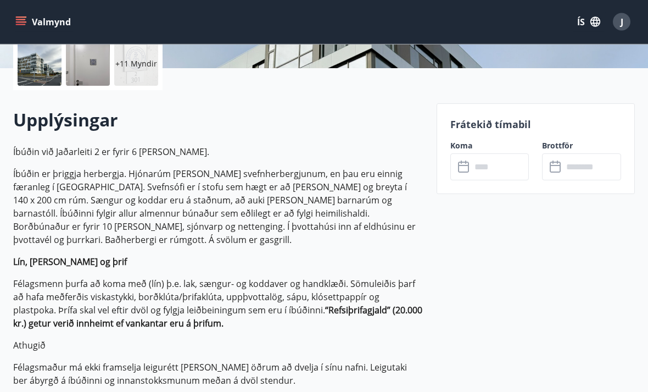
click at [464, 163] on icon at bounding box center [464, 167] width 13 height 13
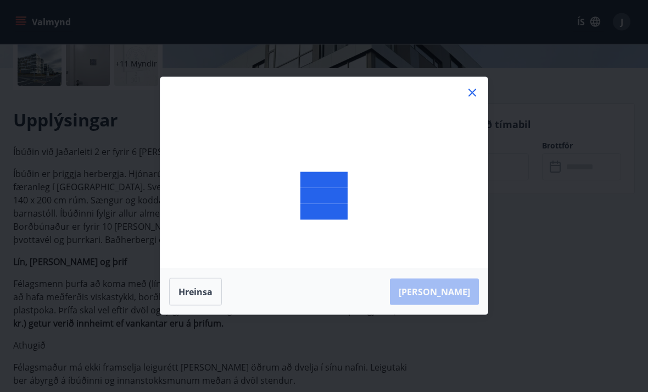
scroll to position [261, 0]
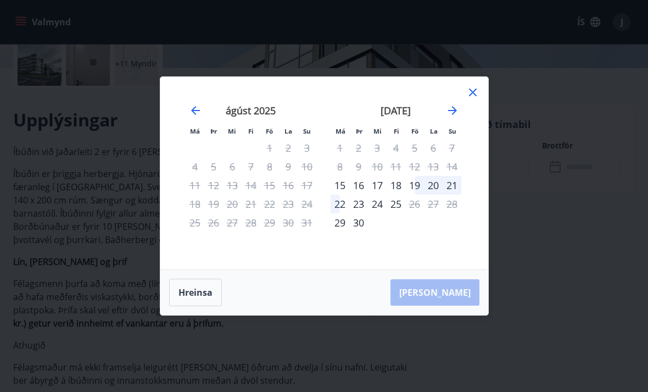
click at [477, 99] on icon at bounding box center [472, 92] width 13 height 13
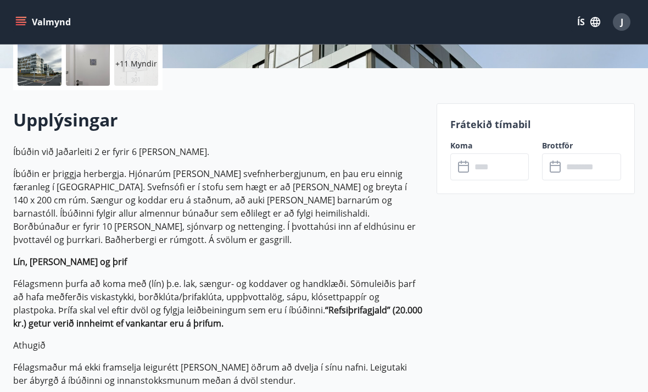
click at [466, 161] on icon at bounding box center [463, 166] width 11 height 11
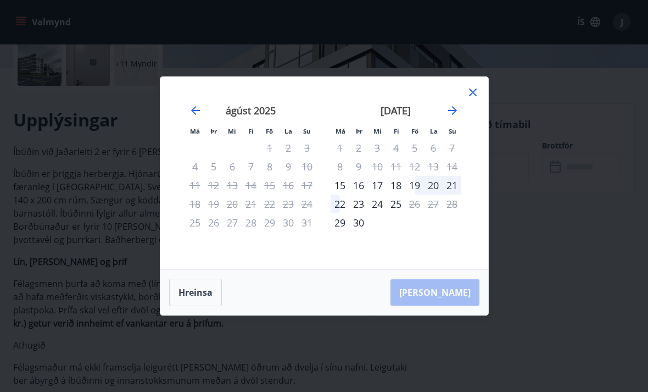
click at [455, 117] on icon "Move forward to switch to the next month." at bounding box center [452, 110] width 13 height 13
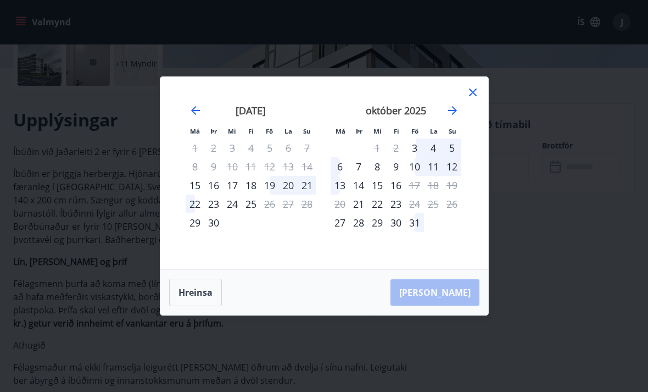
click at [460, 122] on div "október 2025" at bounding box center [396, 114] width 131 height 48
click at [449, 115] on icon "Move forward to switch to the next month." at bounding box center [452, 110] width 9 height 9
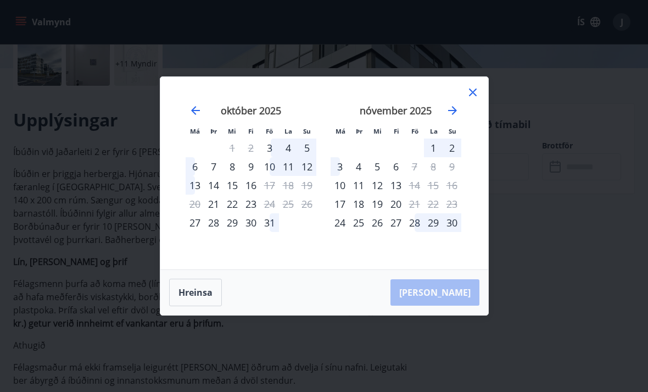
click at [478, 99] on icon at bounding box center [472, 92] width 13 height 13
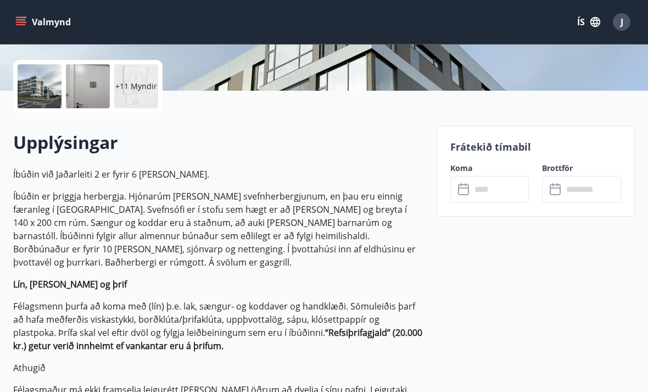
scroll to position [0, 0]
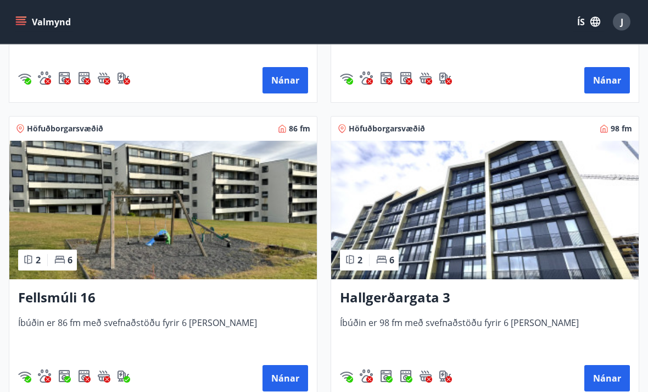
scroll to position [1318, 0]
click at [288, 380] on button "Nánar" at bounding box center [286, 378] width 46 height 26
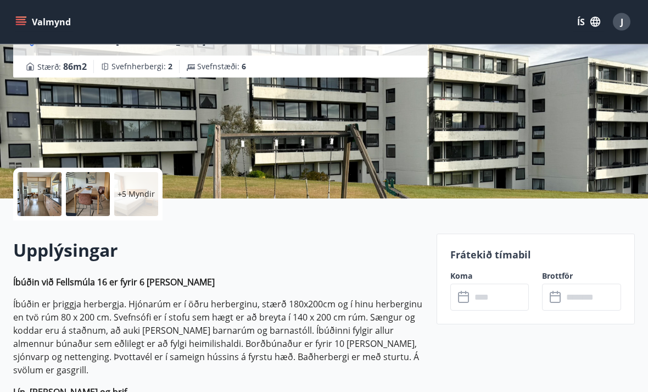
scroll to position [132, 0]
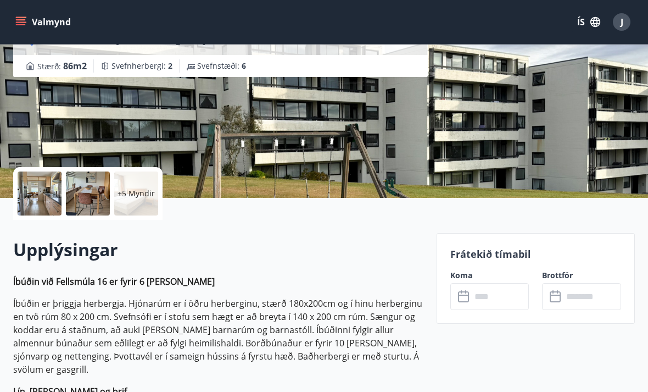
click at [483, 295] on input "text" at bounding box center [500, 296] width 58 height 27
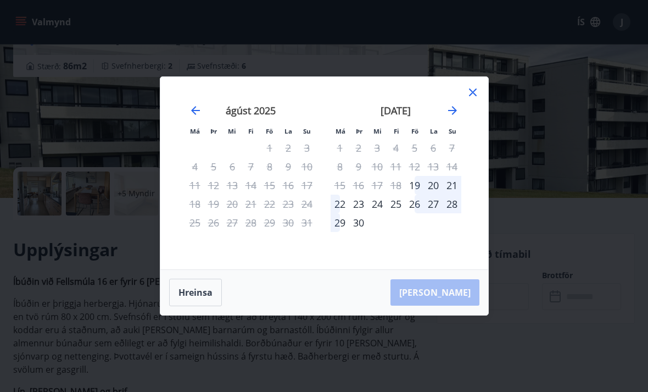
click at [454, 115] on icon "Move forward to switch to the next month." at bounding box center [452, 110] width 9 height 9
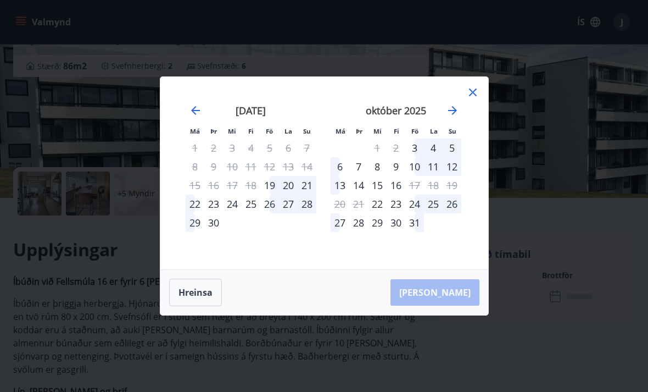
click at [458, 117] on icon "Move forward to switch to the next month." at bounding box center [452, 110] width 13 height 13
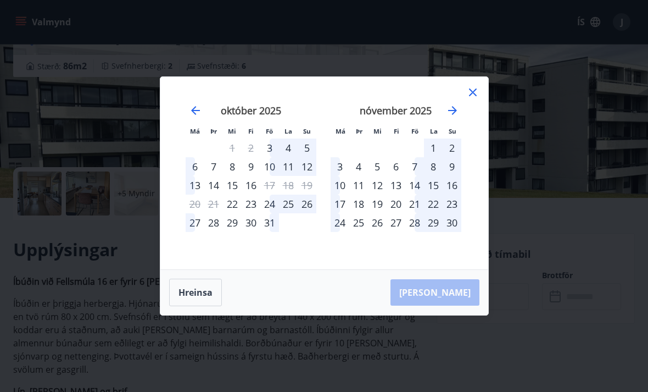
click at [334, 213] on div "17" at bounding box center [340, 203] width 19 height 19
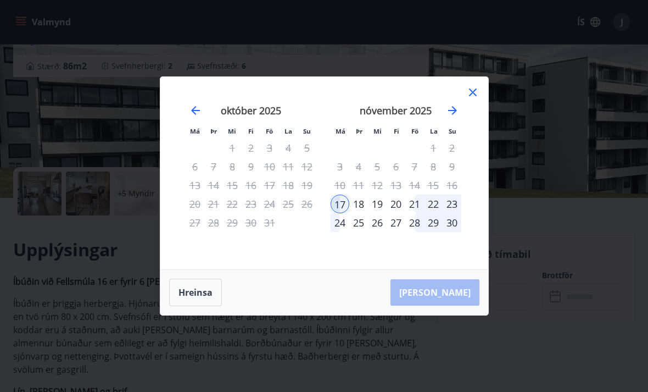
click at [454, 213] on div "23" at bounding box center [452, 203] width 19 height 19
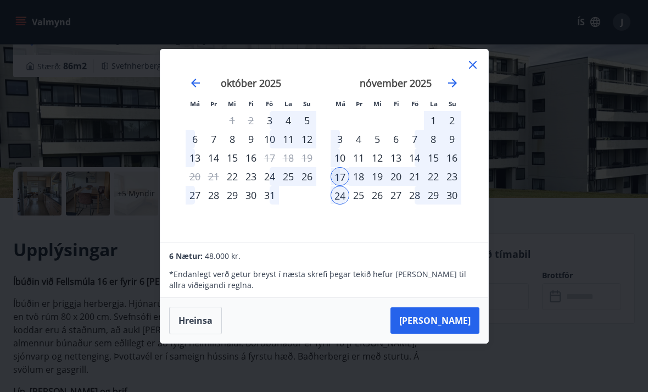
click at [470, 328] on button "[PERSON_NAME]" at bounding box center [435, 320] width 89 height 26
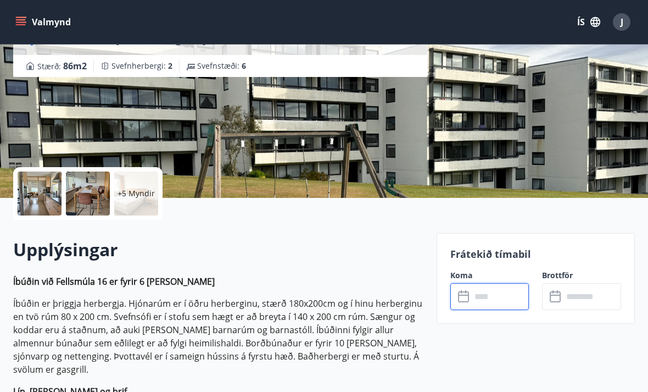
type input "******"
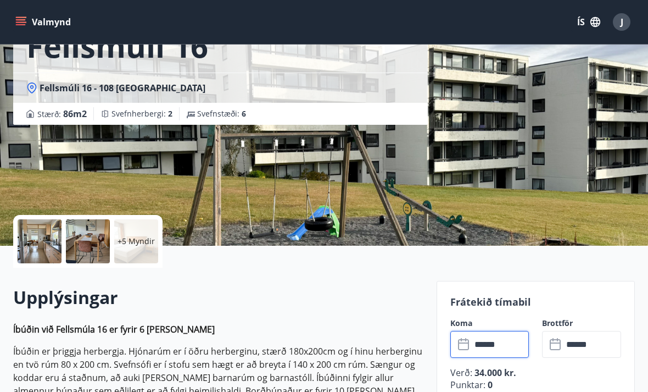
scroll to position [0, 0]
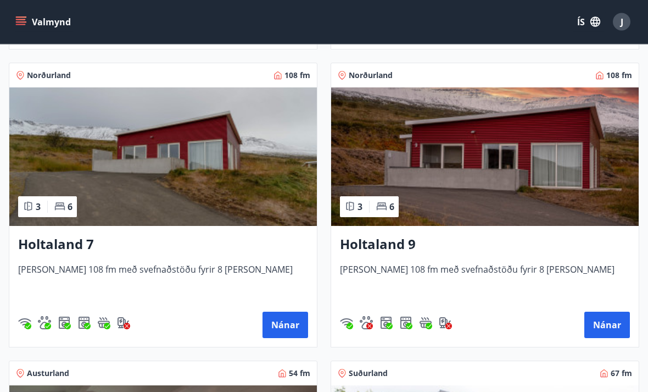
scroll to position [1963, 0]
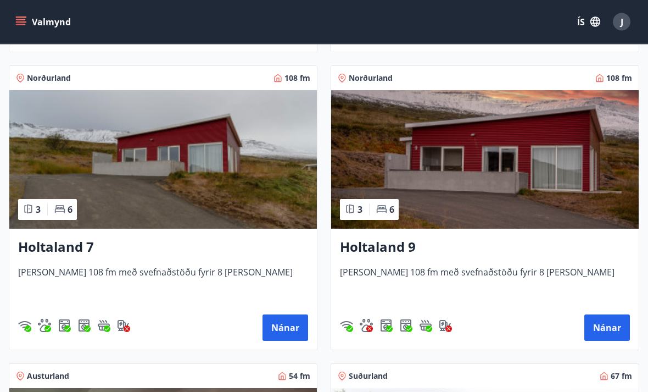
click at [606, 325] on button "Nánar" at bounding box center [607, 328] width 46 height 26
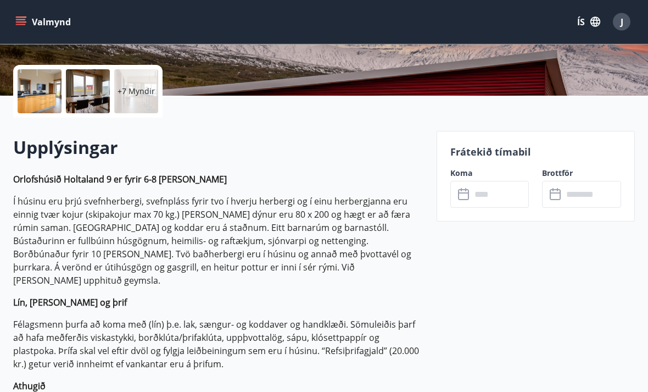
click at [463, 194] on icon at bounding box center [464, 194] width 13 height 13
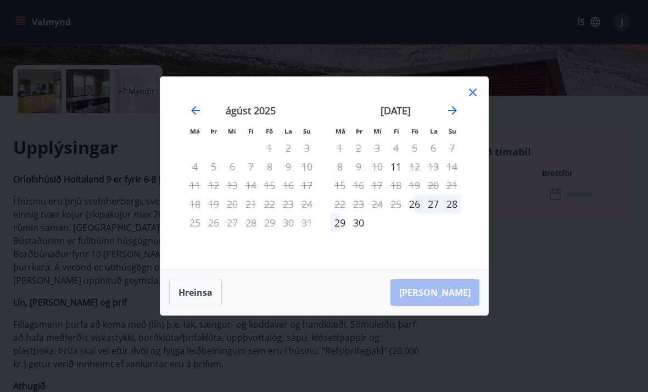
click at [476, 99] on icon at bounding box center [472, 92] width 13 height 13
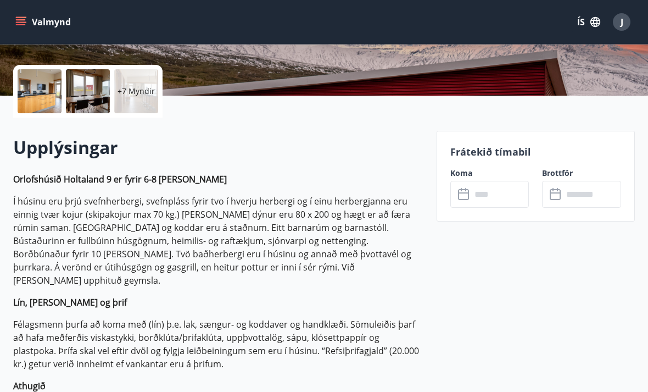
click at [458, 188] on icon at bounding box center [464, 194] width 13 height 13
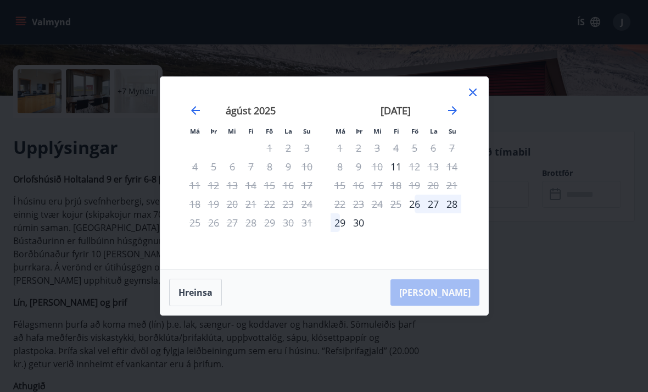
click at [451, 117] on icon "Move forward to switch to the next month." at bounding box center [452, 110] width 13 height 13
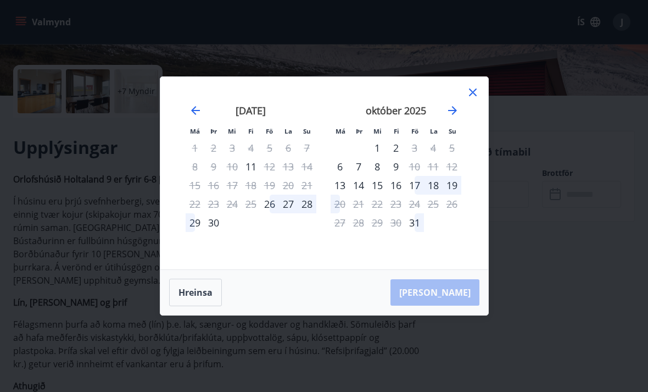
click at [451, 117] on icon "Move forward to switch to the next month." at bounding box center [452, 110] width 13 height 13
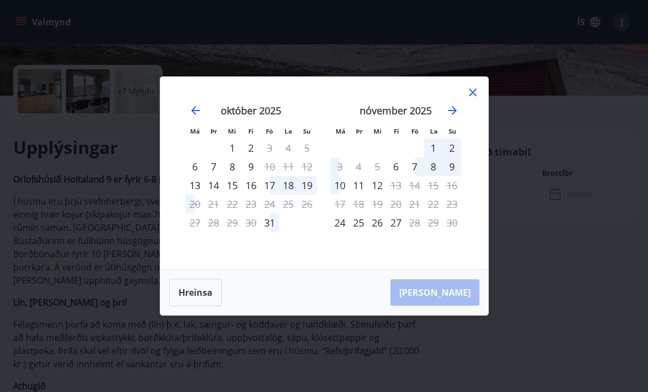
click at [452, 117] on icon "Move forward to switch to the next month." at bounding box center [452, 110] width 13 height 13
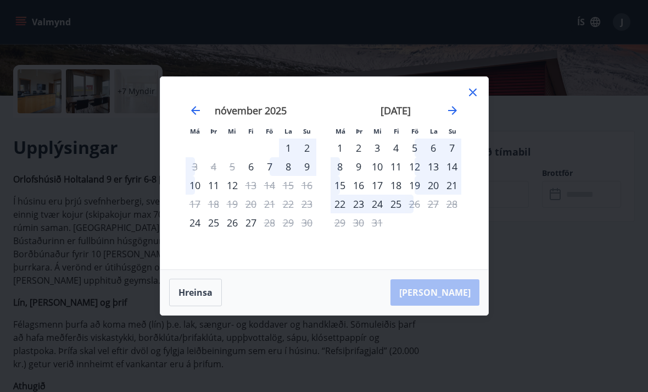
click at [342, 156] on div "1" at bounding box center [340, 147] width 19 height 19
click at [338, 157] on div "1" at bounding box center [340, 147] width 19 height 19
click at [470, 303] on div "[PERSON_NAME]" at bounding box center [324, 292] width 328 height 45
click at [464, 315] on div "[PERSON_NAME]" at bounding box center [324, 292] width 328 height 45
click at [343, 157] on div "1" at bounding box center [340, 147] width 19 height 19
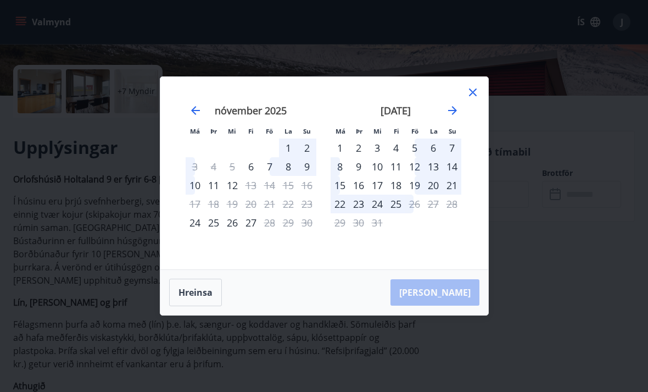
click at [360, 157] on div "2" at bounding box center [358, 147] width 19 height 19
click at [341, 176] on div "8" at bounding box center [340, 166] width 19 height 19
click at [450, 157] on div "7" at bounding box center [452, 147] width 19 height 19
click at [425, 157] on div "6" at bounding box center [433, 147] width 19 height 19
click at [393, 157] on div "4" at bounding box center [396, 147] width 19 height 19
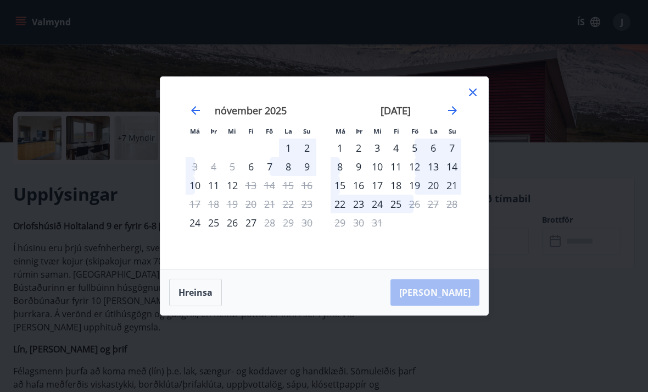
scroll to position [187, 0]
click at [338, 146] on div "1" at bounding box center [340, 147] width 19 height 19
click at [418, 205] on div "26" at bounding box center [414, 203] width 19 height 19
click at [336, 181] on div "15" at bounding box center [340, 185] width 19 height 19
click at [344, 183] on div "15" at bounding box center [340, 185] width 19 height 19
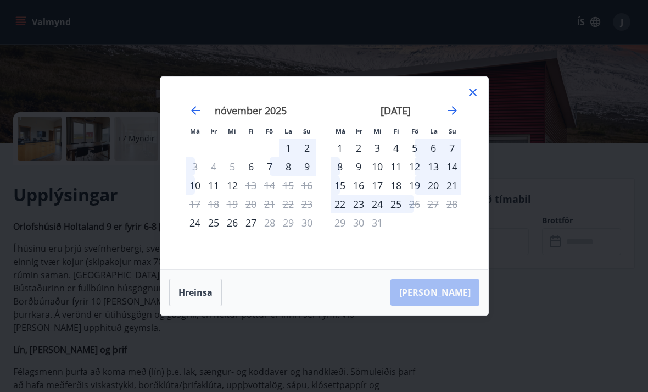
click at [203, 284] on button "Hreinsa" at bounding box center [195, 291] width 53 height 27
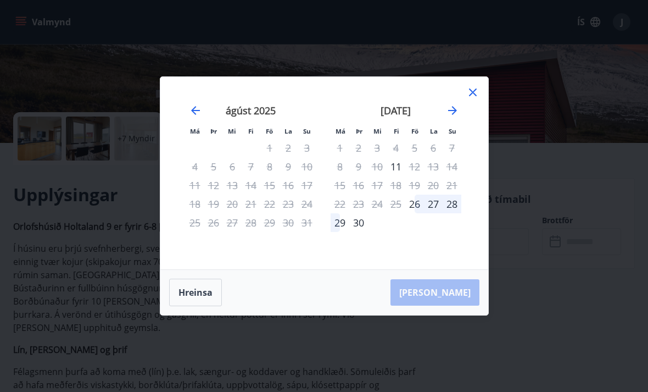
click at [450, 104] on icon "Move forward to switch to the next month." at bounding box center [452, 110] width 13 height 13
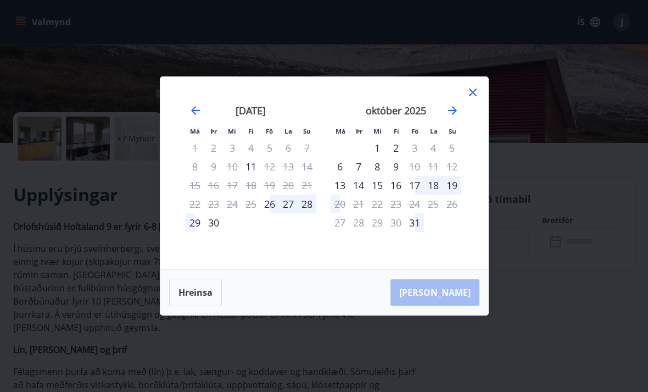
click at [447, 105] on icon "Move forward to switch to the next month." at bounding box center [452, 110] width 13 height 13
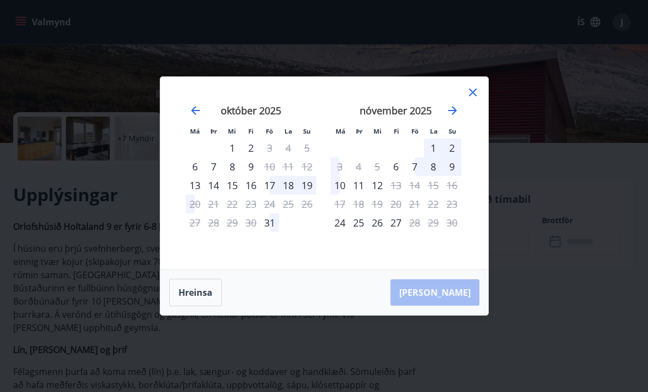
click at [449, 104] on icon "Move forward to switch to the next month." at bounding box center [452, 110] width 13 height 13
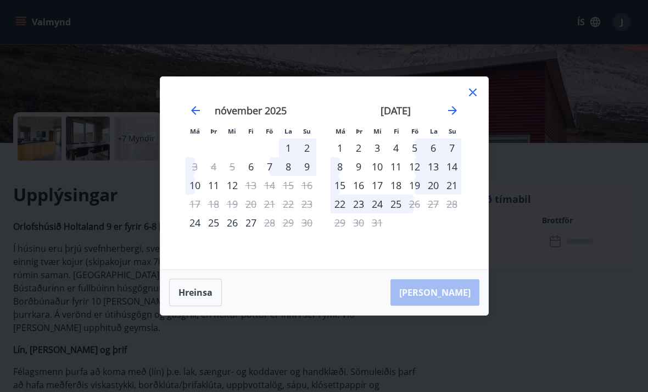
click at [344, 145] on div "1" at bounding box center [340, 147] width 19 height 19
click at [449, 144] on div "7" at bounding box center [452, 147] width 19 height 19
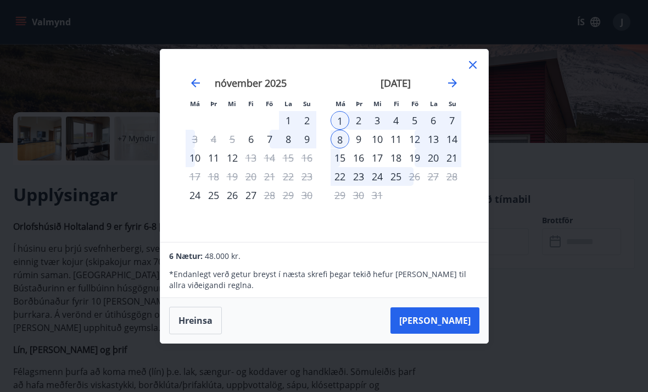
click at [464, 318] on button "[PERSON_NAME]" at bounding box center [435, 320] width 89 height 26
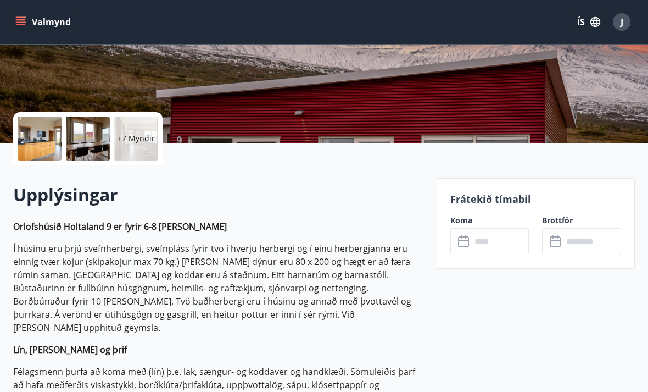
type input "******"
